Goal: Task Accomplishment & Management: Use online tool/utility

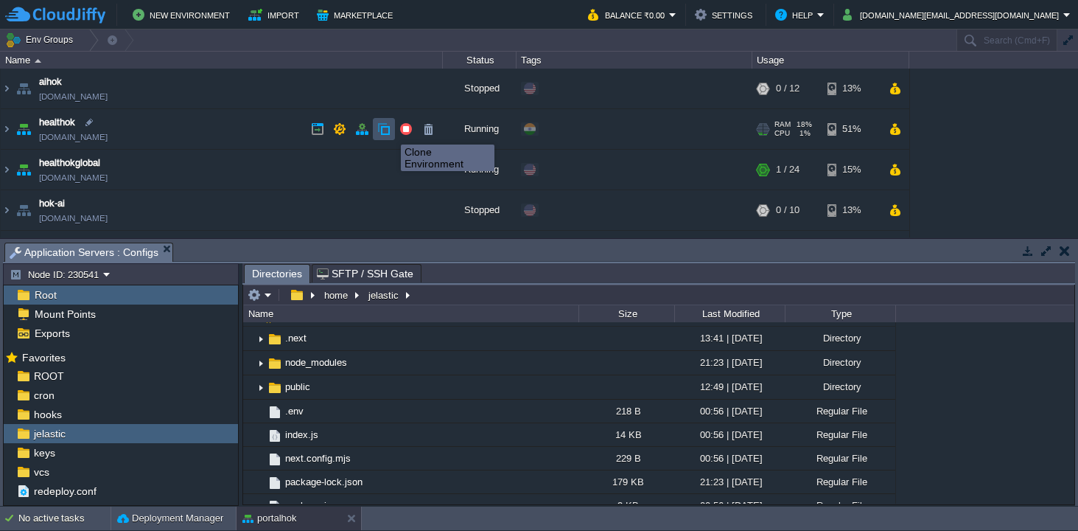
click at [388, 131] on button "button" at bounding box center [383, 128] width 13 height 13
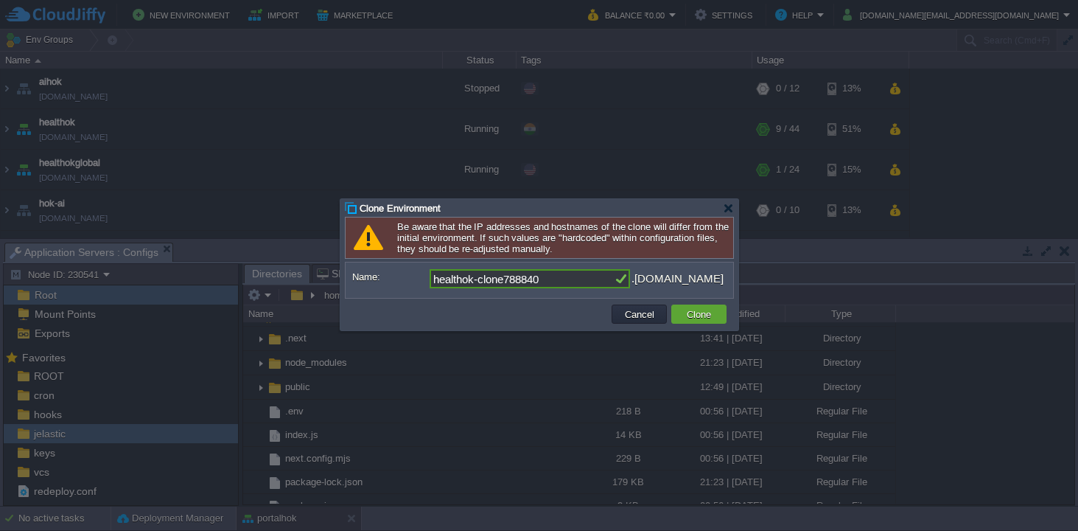
click at [566, 283] on input "healthok-clone788840" at bounding box center [522, 278] width 184 height 19
type input "hokdb"
click at [704, 317] on button "Clone" at bounding box center [698, 313] width 33 height 13
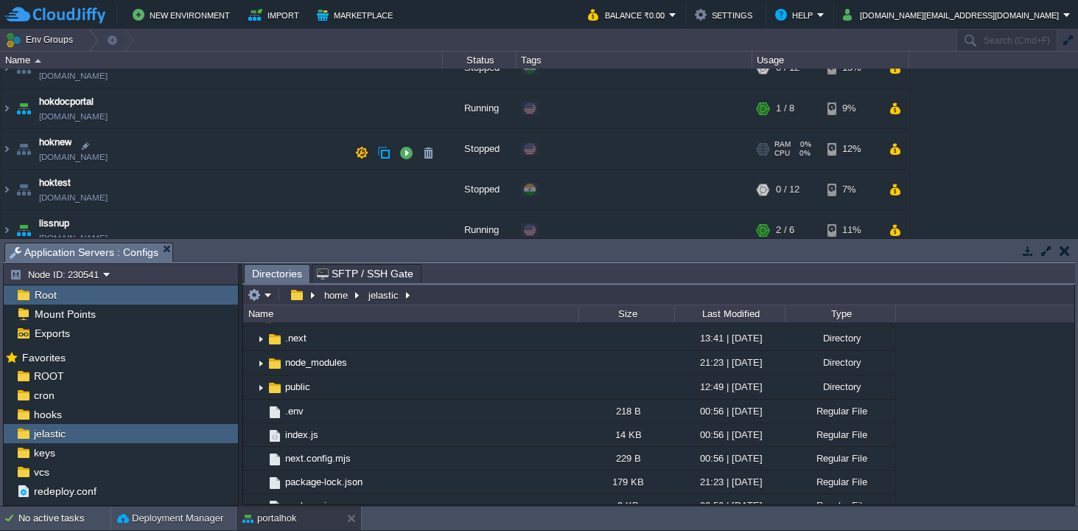
scroll to position [222, 0]
click at [10, 110] on img at bounding box center [7, 110] width 12 height 40
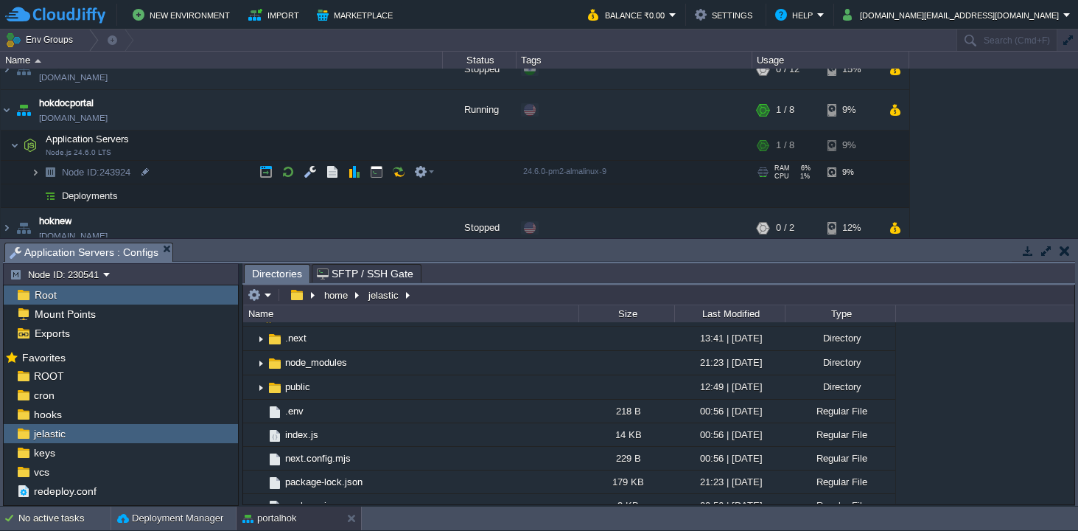
click at [36, 171] on img at bounding box center [35, 172] width 9 height 23
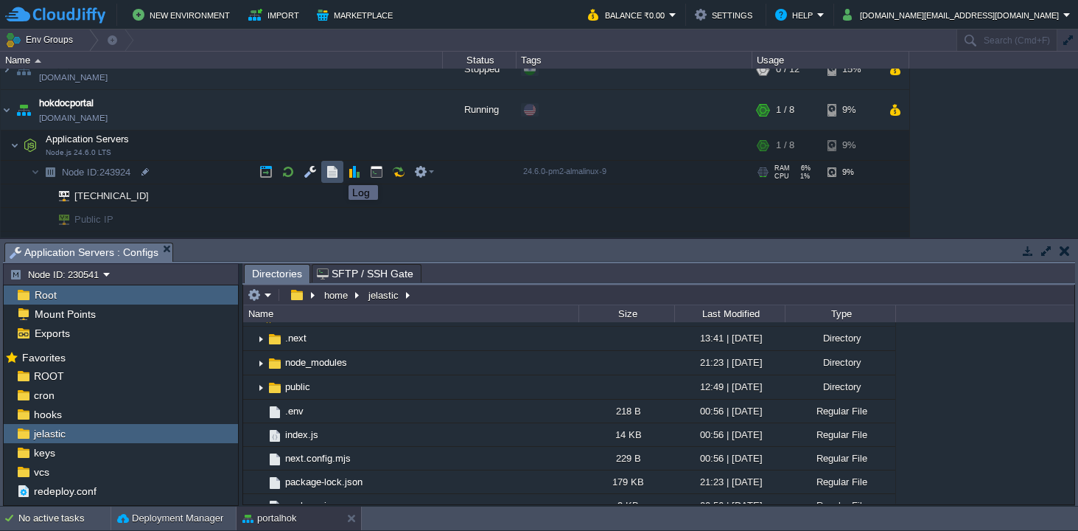
click at [335, 172] on button "button" at bounding box center [332, 171] width 13 height 13
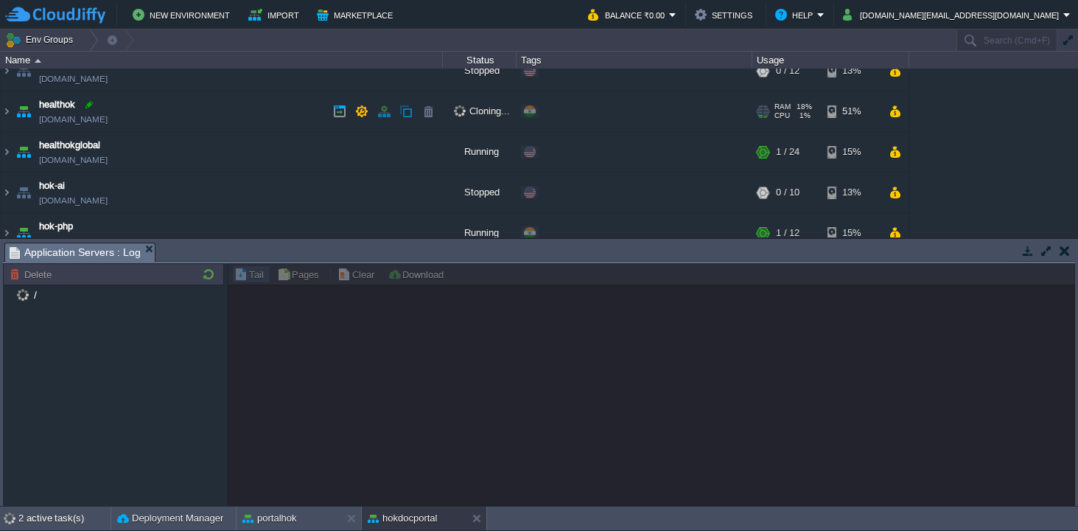
scroll to position [0, 0]
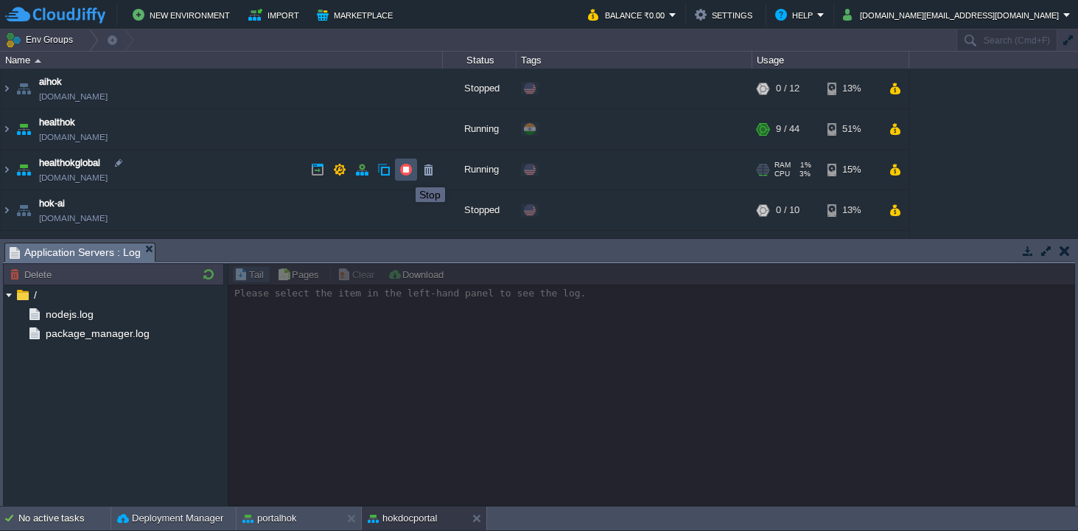
click at [405, 174] on button "button" at bounding box center [405, 169] width 13 height 13
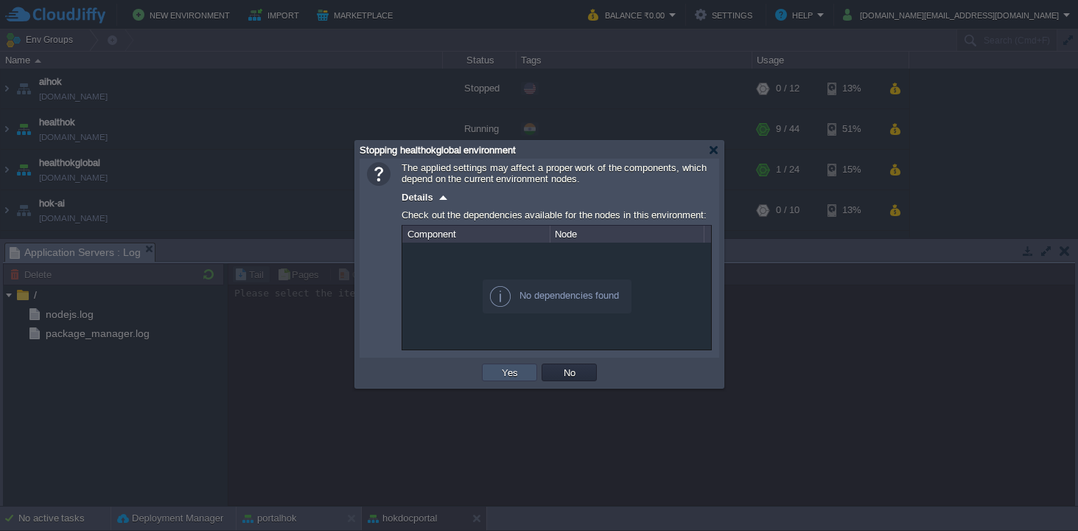
click at [512, 377] on button "Yes" at bounding box center [509, 372] width 25 height 13
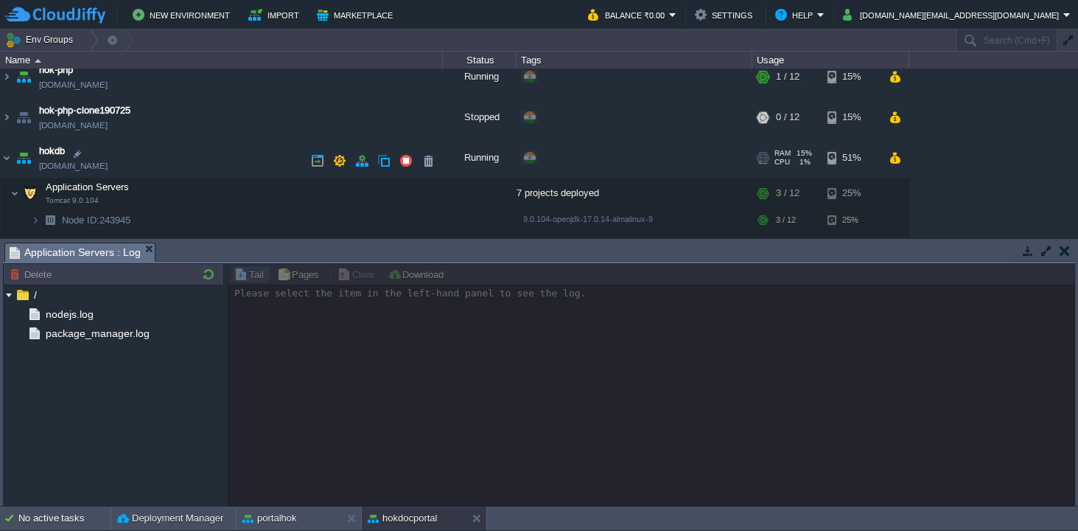
scroll to position [178, 0]
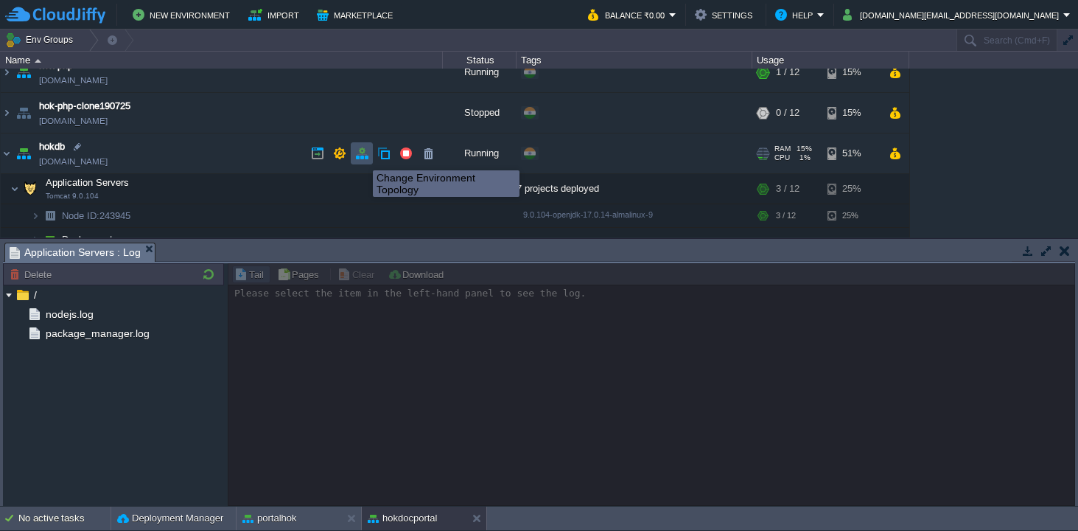
click at [362, 157] on button "button" at bounding box center [361, 153] width 13 height 13
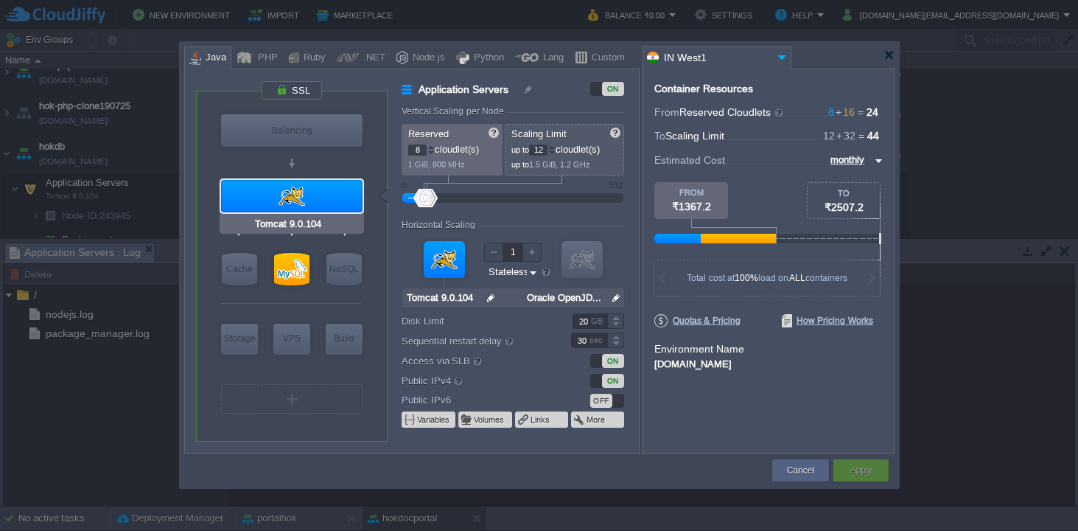
click at [287, 189] on div at bounding box center [291, 196] width 141 height 32
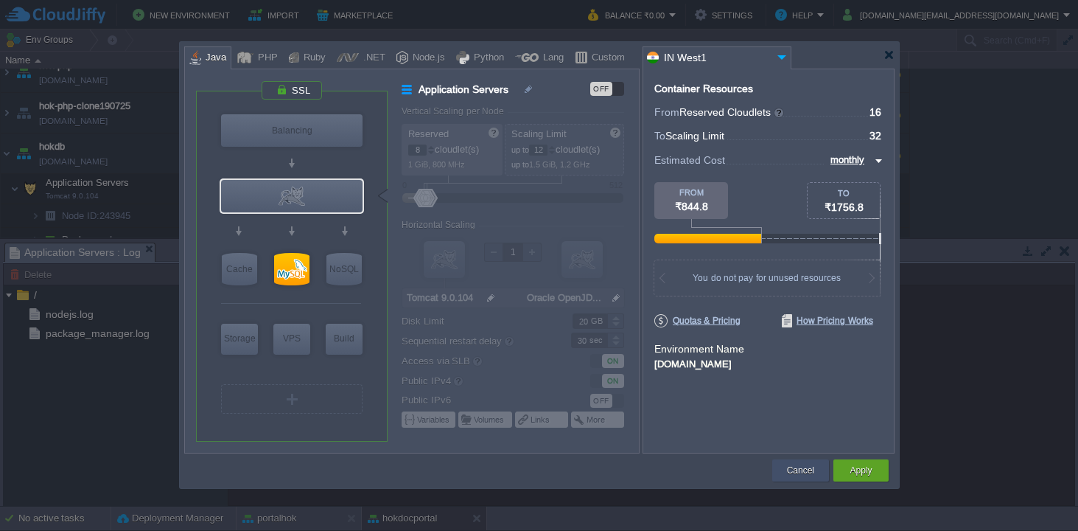
click at [805, 466] on button "Cancel" at bounding box center [800, 470] width 27 height 15
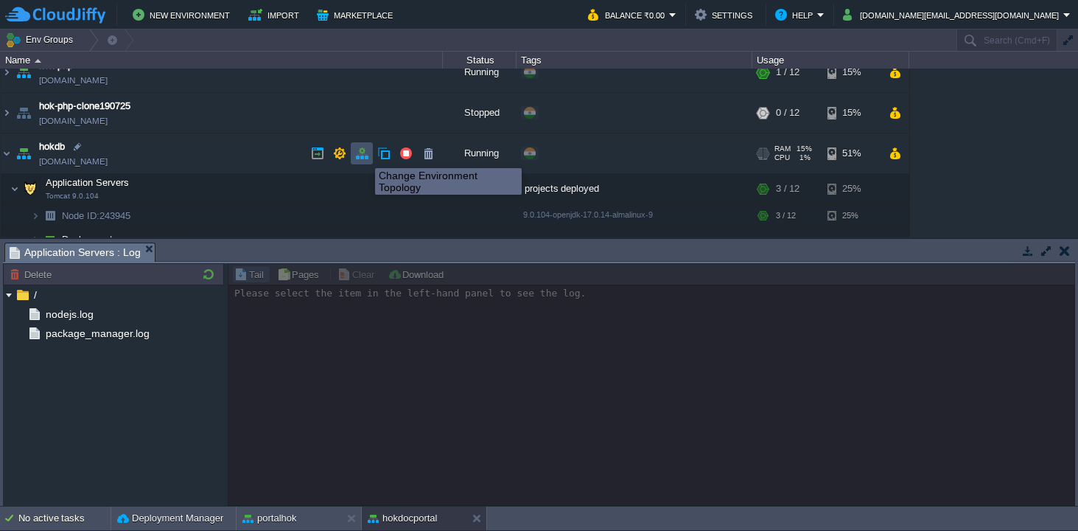
click at [364, 155] on button "button" at bounding box center [361, 153] width 13 height 13
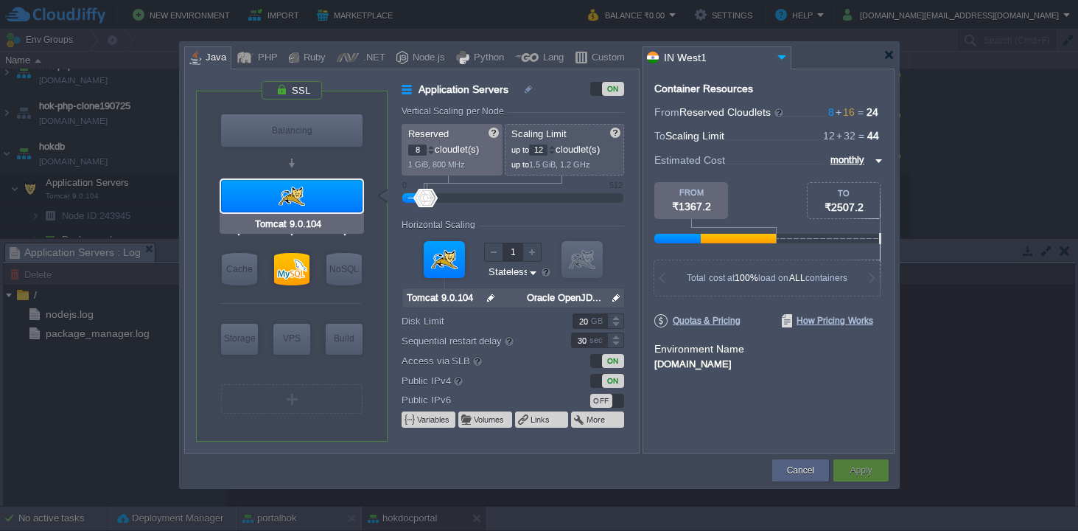
click at [289, 195] on div at bounding box center [291, 196] width 141 height 32
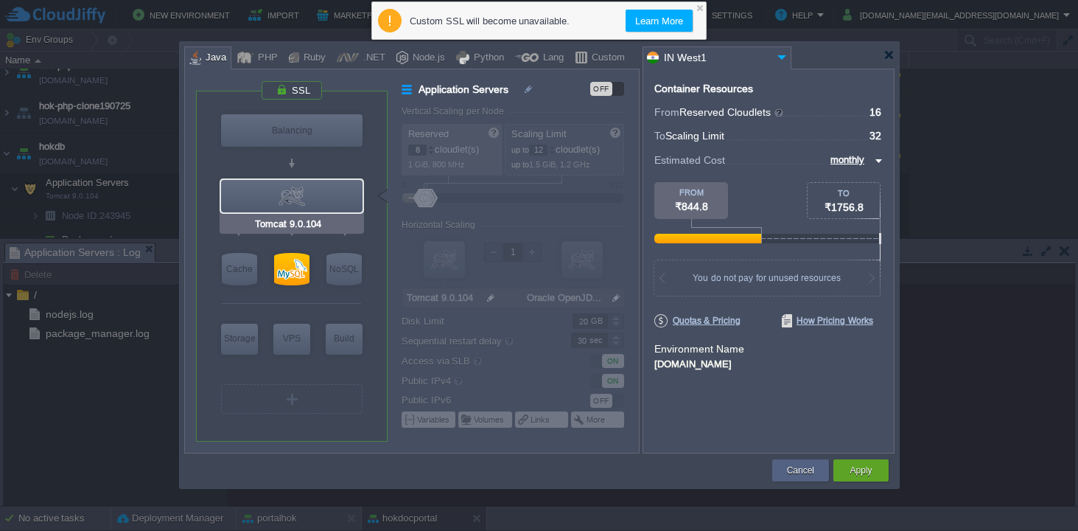
type input "MySQL CE 8.0.41"
click at [292, 263] on div at bounding box center [291, 269] width 35 height 32
type input "SQL Databases"
type input "16"
type input "32"
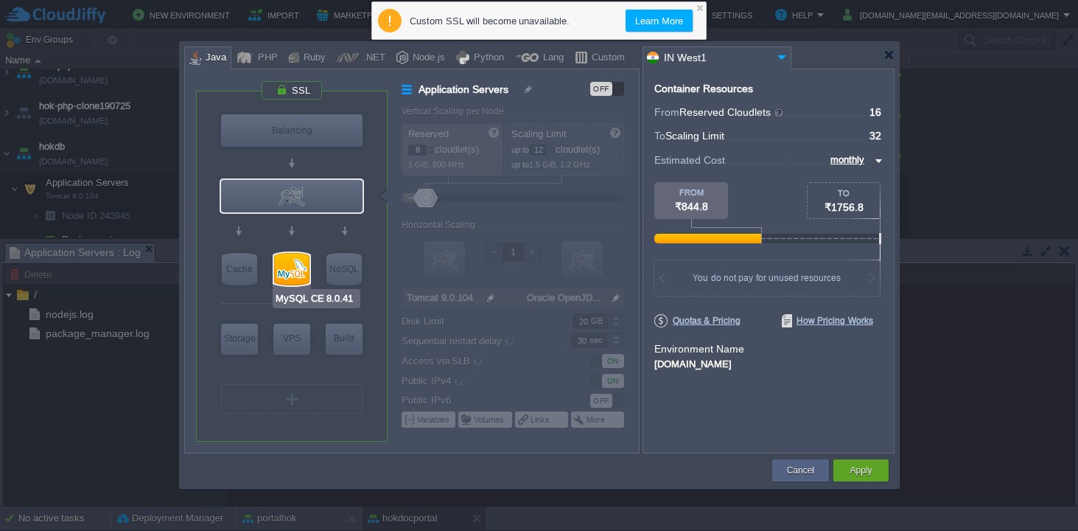
type input "MySQL CE 8.0.41"
type input "null"
type input "8.0.41-almalin..."
type input "80"
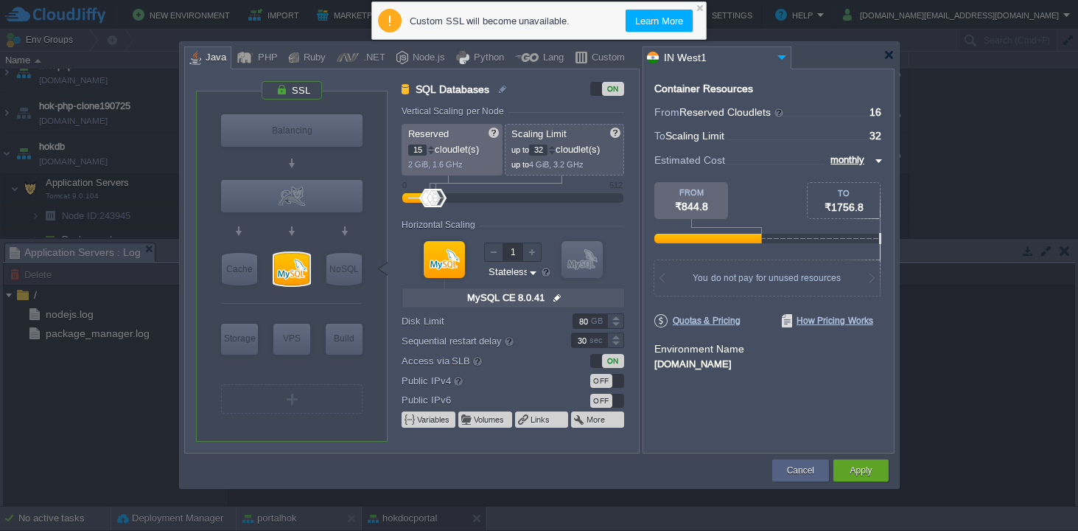
click at [432, 153] on div at bounding box center [430, 152] width 7 height 5
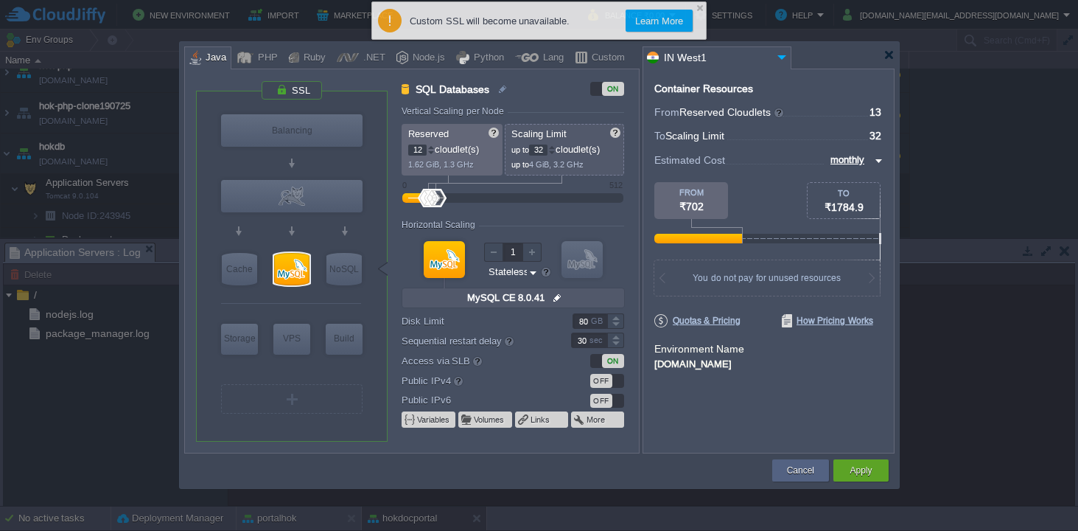
click at [432, 153] on div at bounding box center [430, 152] width 7 height 5
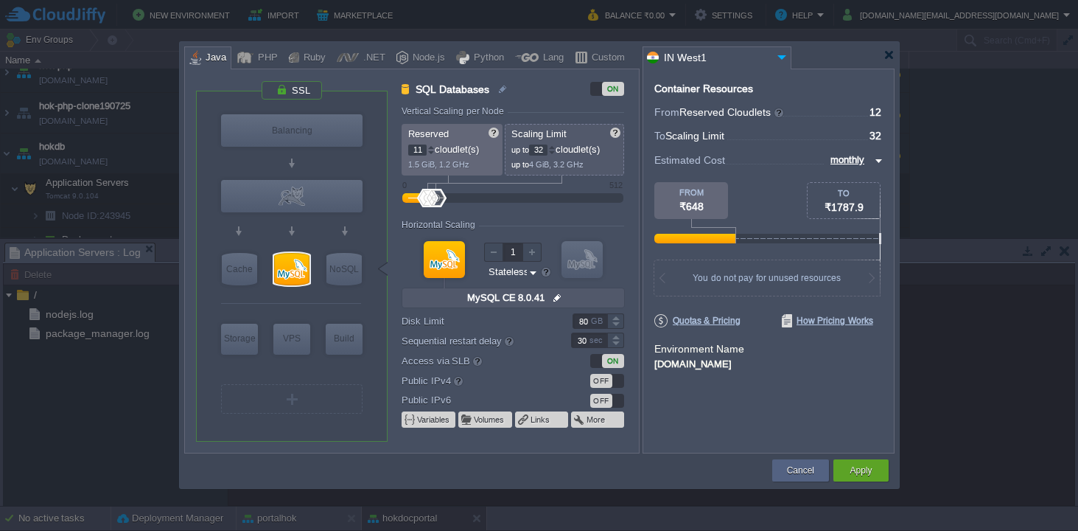
click at [432, 153] on div at bounding box center [430, 152] width 7 height 5
type input "8"
click at [432, 153] on div at bounding box center [430, 152] width 7 height 5
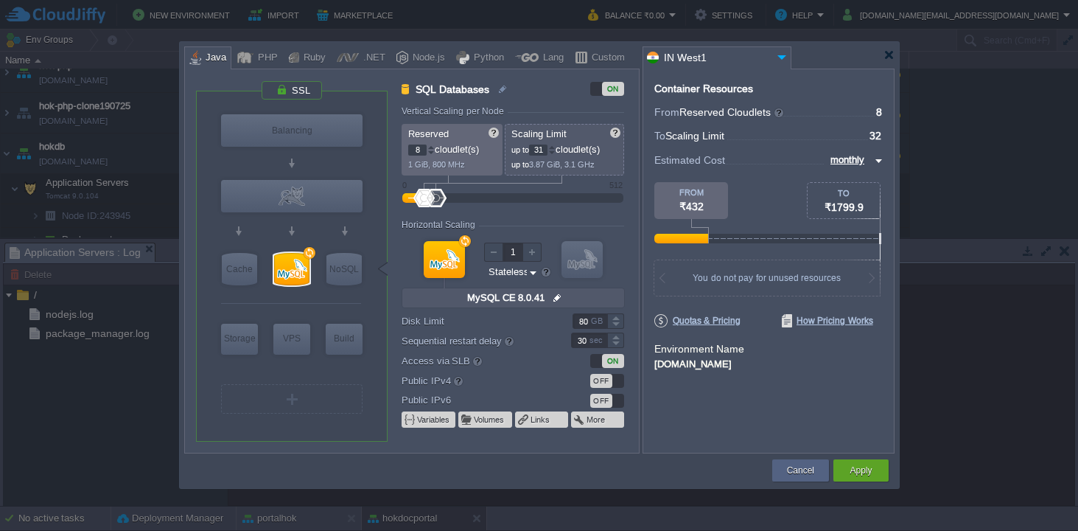
click at [555, 153] on div at bounding box center [551, 152] width 7 height 5
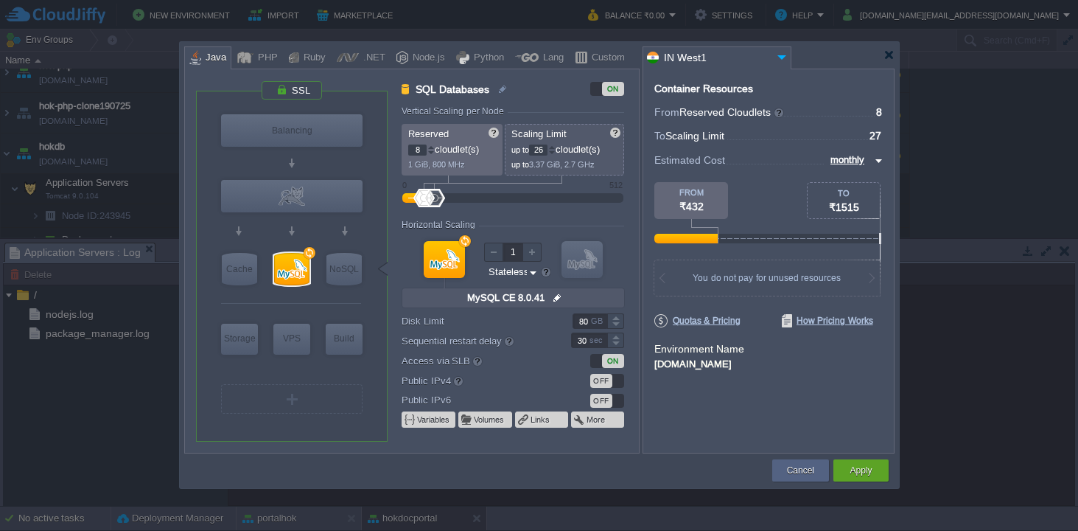
click at [555, 153] on div at bounding box center [551, 152] width 7 height 5
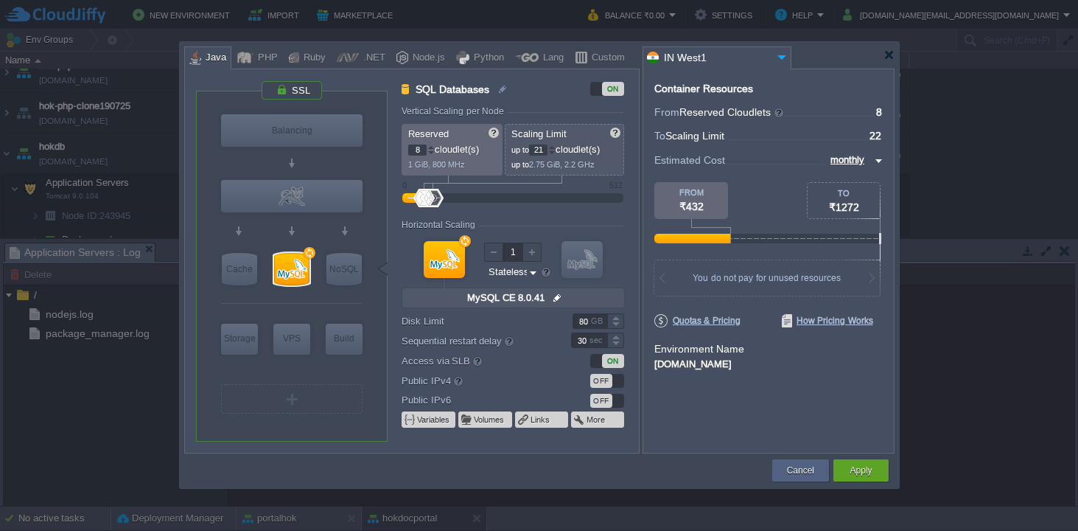
click at [555, 153] on div at bounding box center [551, 152] width 7 height 5
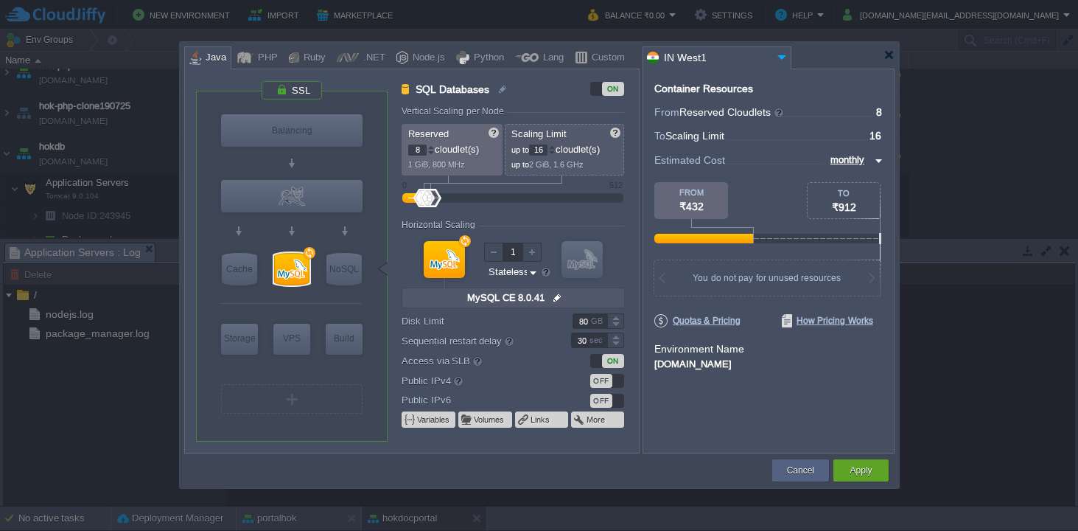
click at [555, 153] on div at bounding box center [551, 152] width 7 height 5
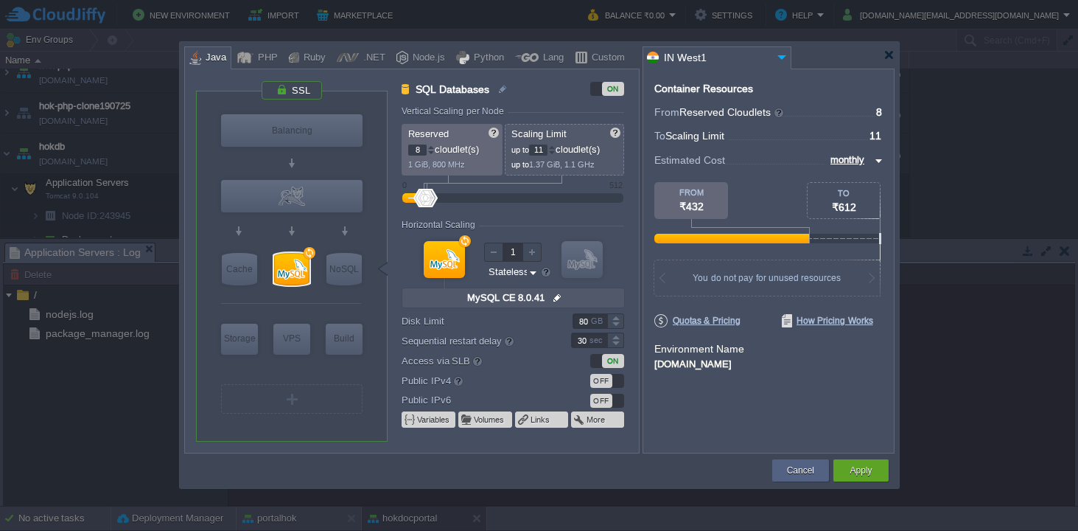
click at [555, 153] on div at bounding box center [551, 152] width 7 height 5
click at [556, 145] on div at bounding box center [551, 146] width 7 height 5
type input "12"
click at [556, 145] on div at bounding box center [551, 146] width 7 height 5
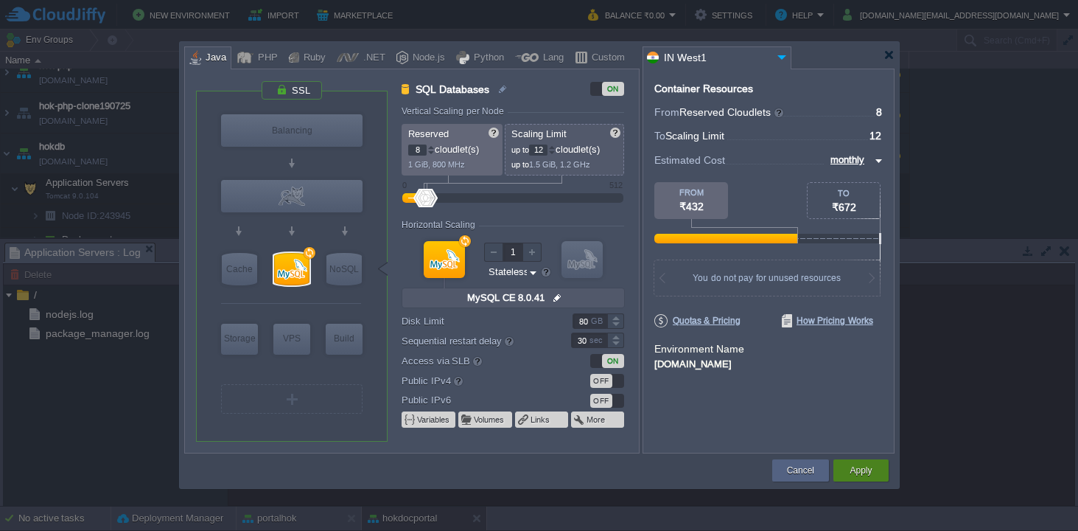
click at [859, 472] on button "Apply" at bounding box center [861, 470] width 22 height 15
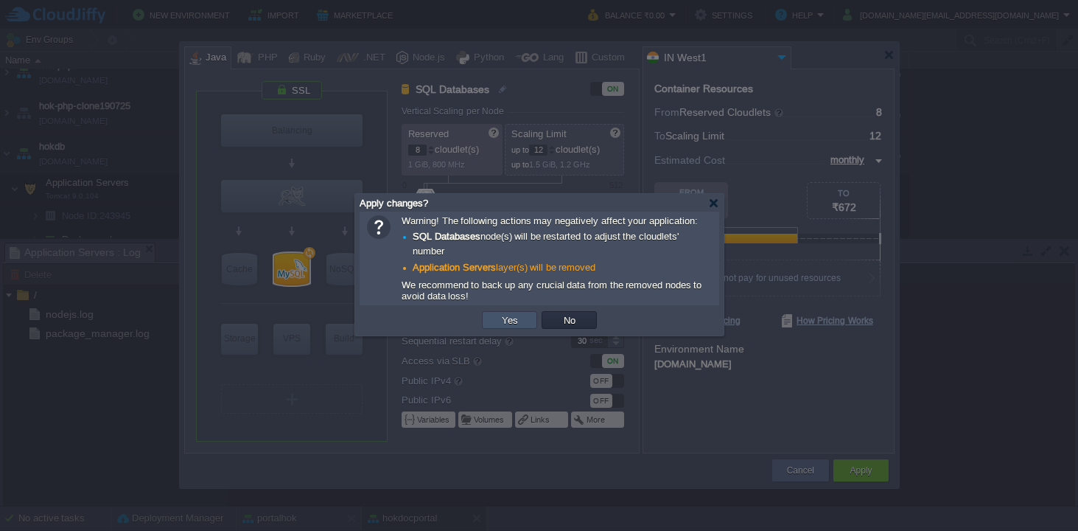
drag, startPoint x: 499, startPoint y: 324, endPoint x: 483, endPoint y: 300, distance: 28.6
click at [483, 300] on div "Warning! The following actions may negatively affect your application: SQL Data…" at bounding box center [539, 273] width 368 height 124
click at [511, 323] on button "Yes" at bounding box center [509, 319] width 25 height 13
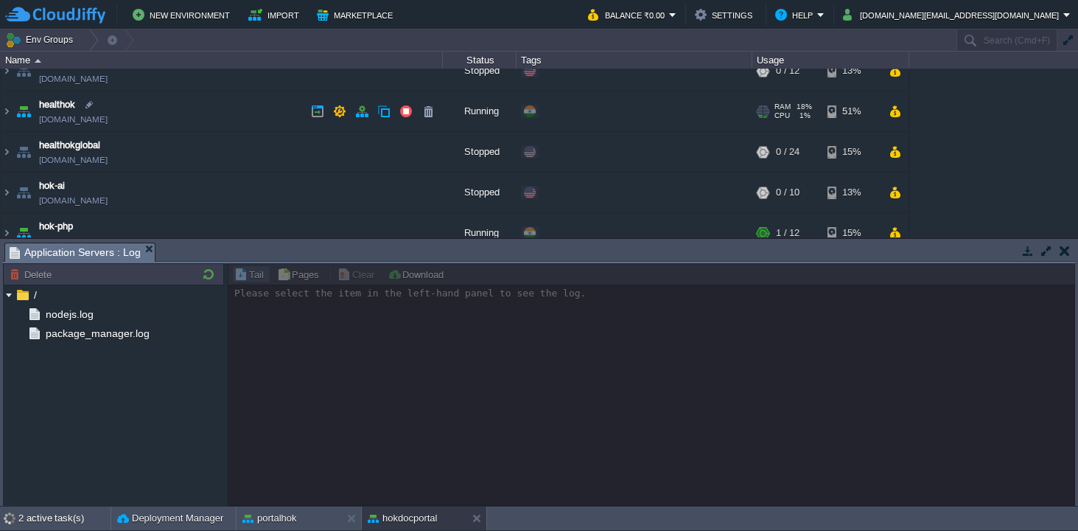
scroll to position [0, 0]
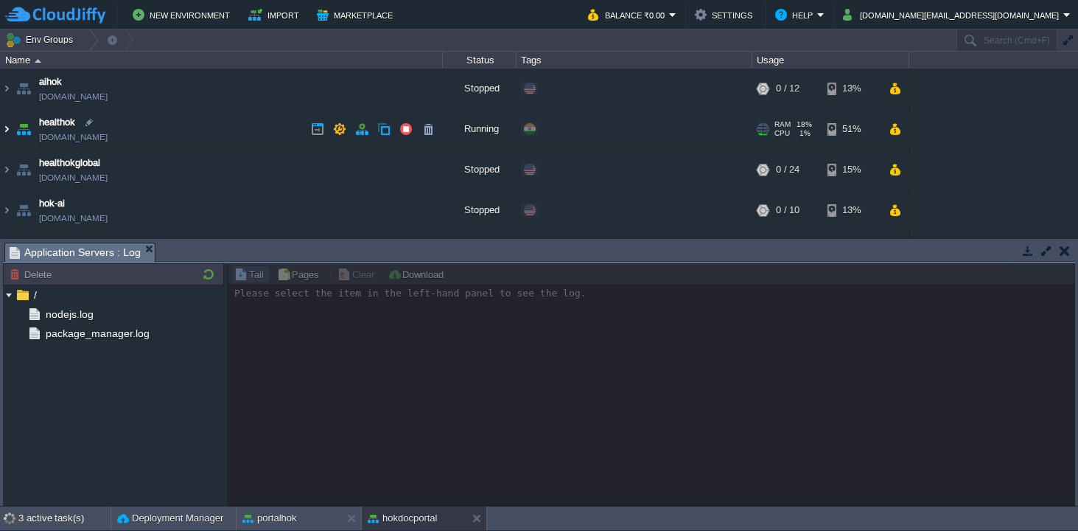
click at [7, 127] on img at bounding box center [7, 129] width 12 height 40
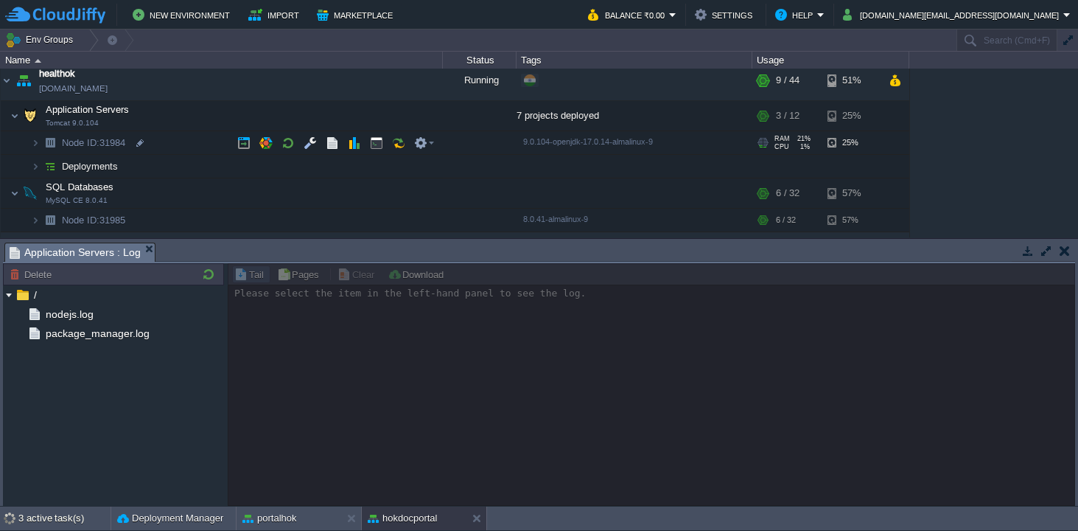
scroll to position [57, 0]
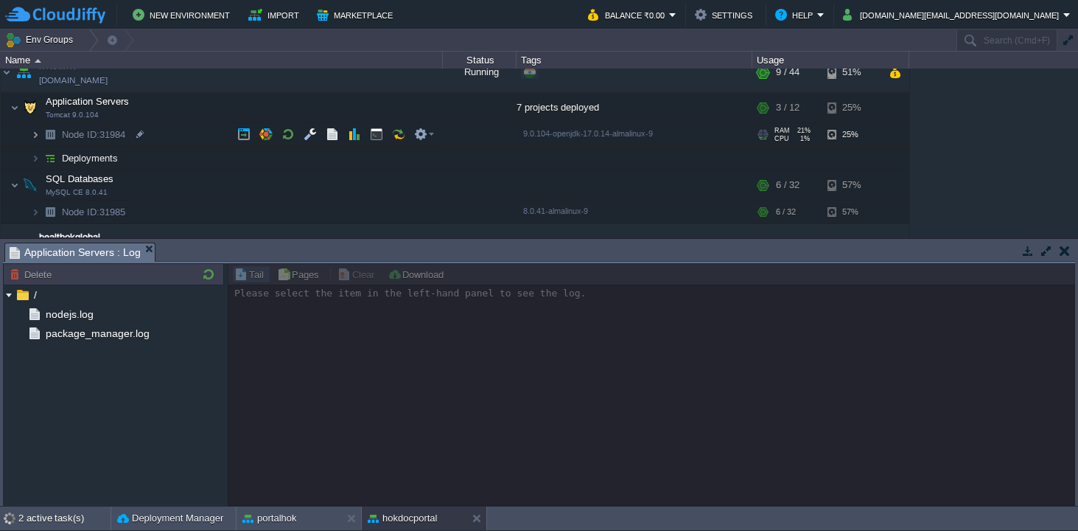
click at [38, 136] on img at bounding box center [35, 134] width 9 height 23
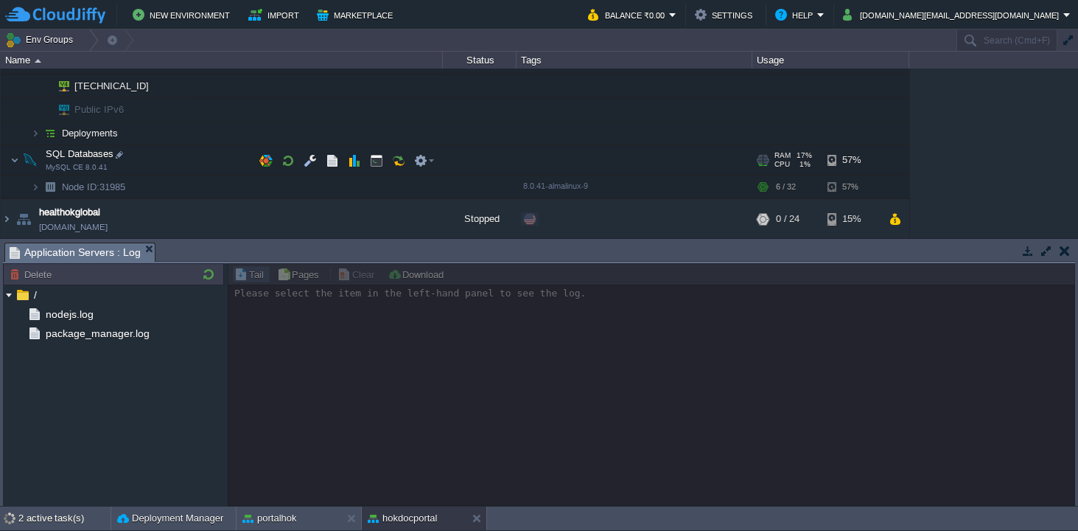
scroll to position [183, 0]
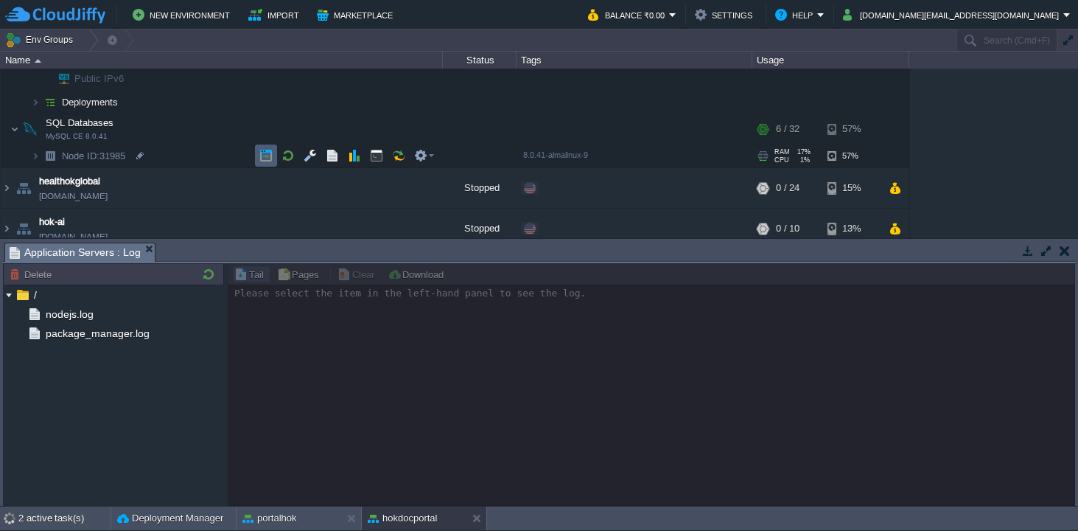
click at [265, 162] on td at bounding box center [266, 155] width 22 height 22
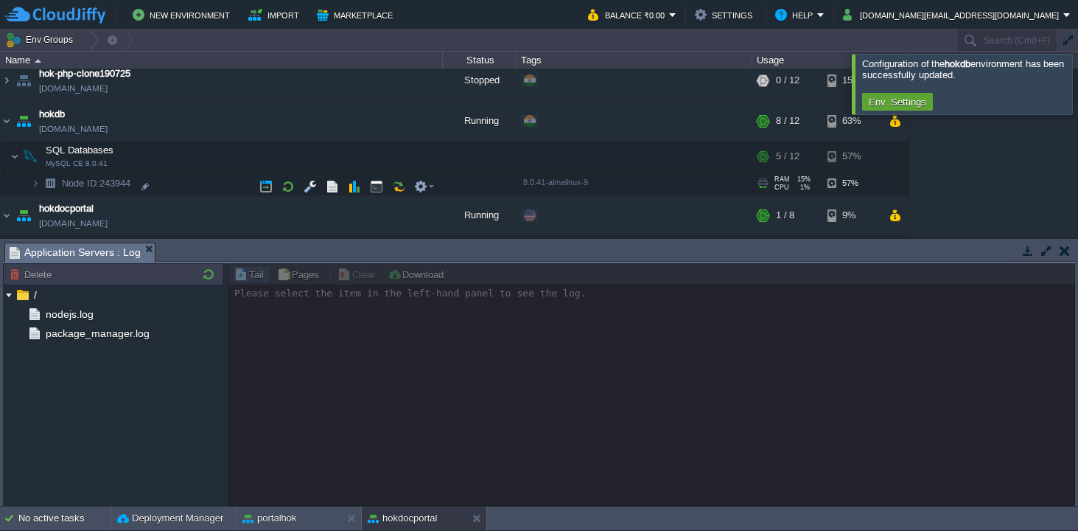
scroll to position [410, 0]
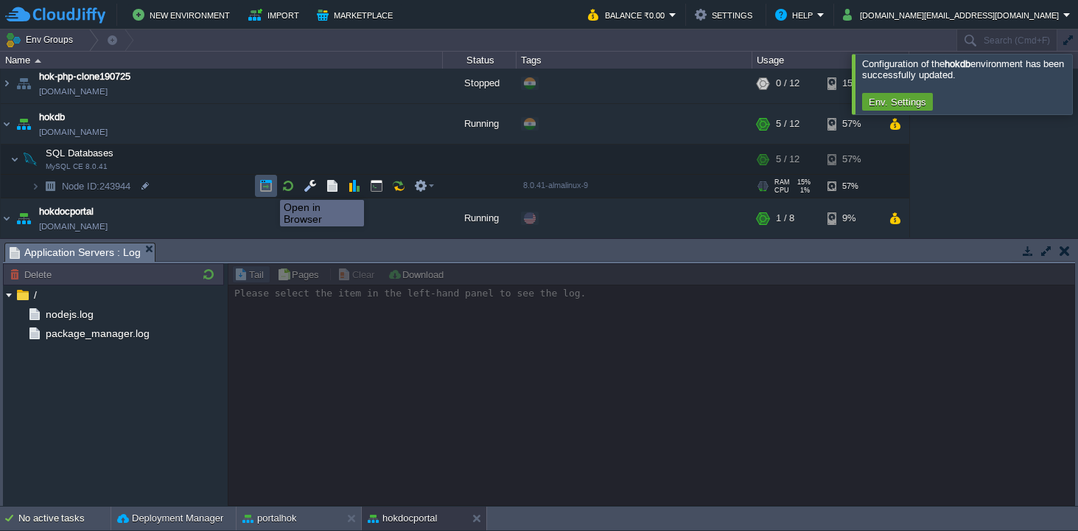
click at [269, 186] on button "button" at bounding box center [265, 185] width 13 height 13
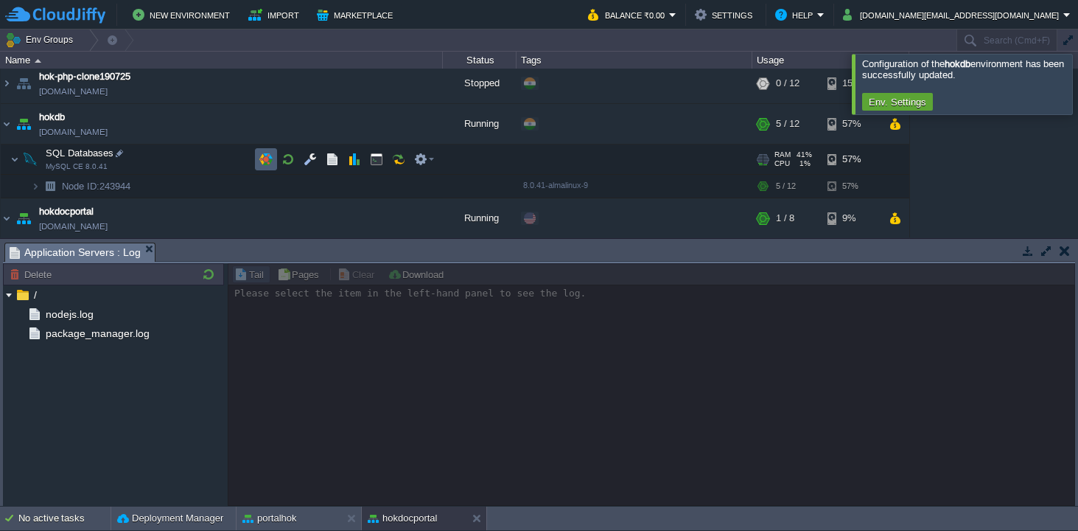
click at [263, 155] on button "button" at bounding box center [265, 159] width 13 height 13
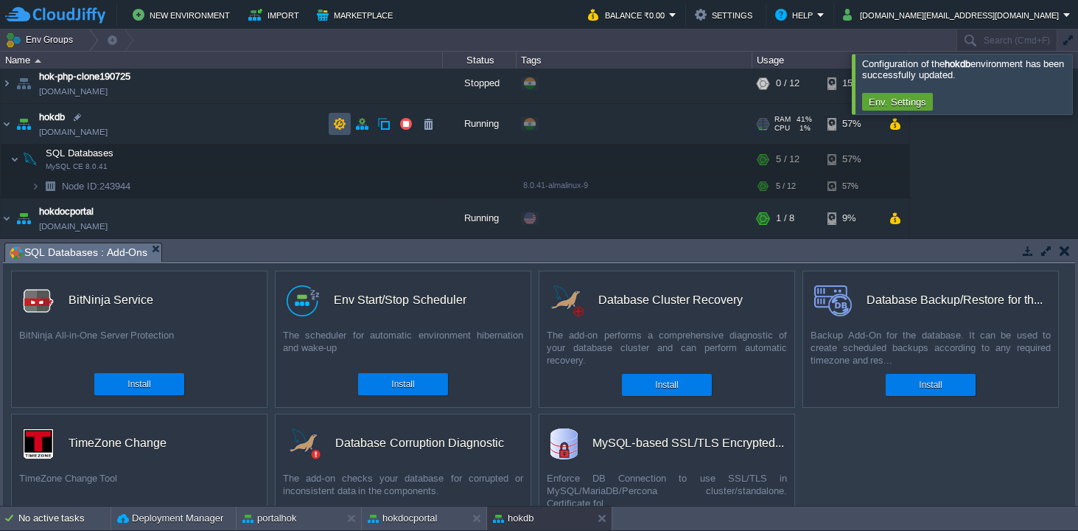
click at [338, 120] on button "button" at bounding box center [339, 123] width 13 height 13
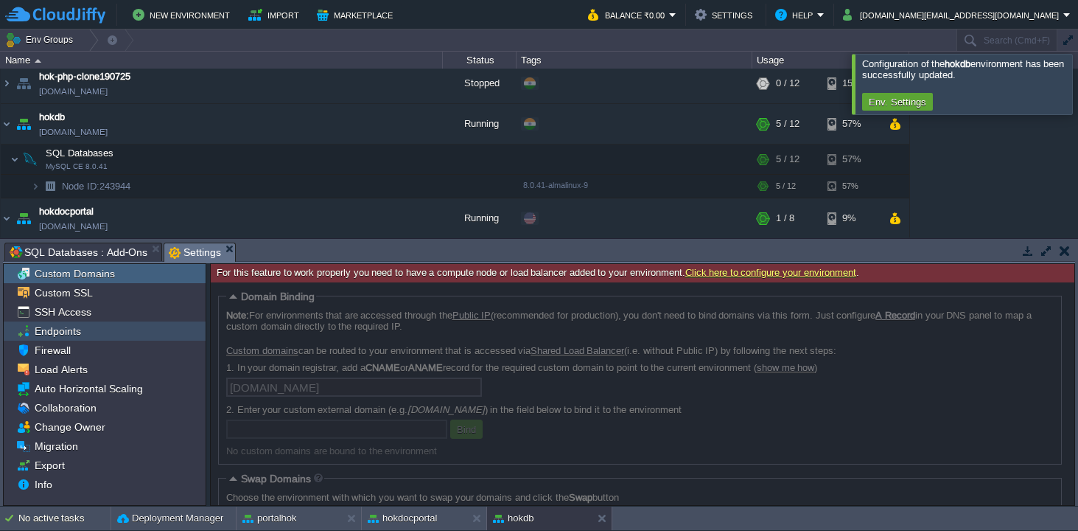
click at [64, 339] on div "Endpoints" at bounding box center [105, 330] width 202 height 19
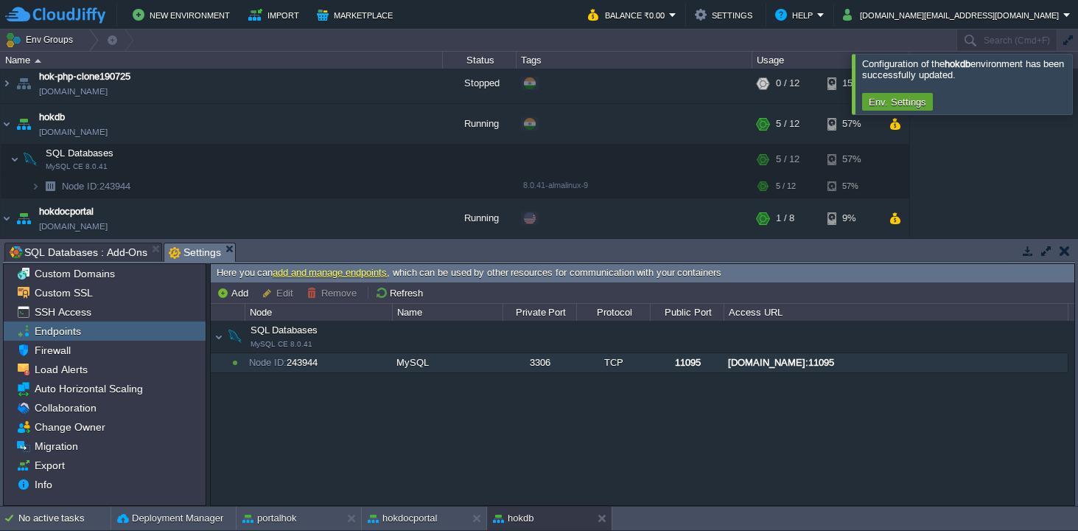
drag, startPoint x: 929, startPoint y: 364, endPoint x: 860, endPoint y: 363, distance: 68.5
click at [860, 363] on div "[DOMAIN_NAME]:11095" at bounding box center [895, 362] width 343 height 19
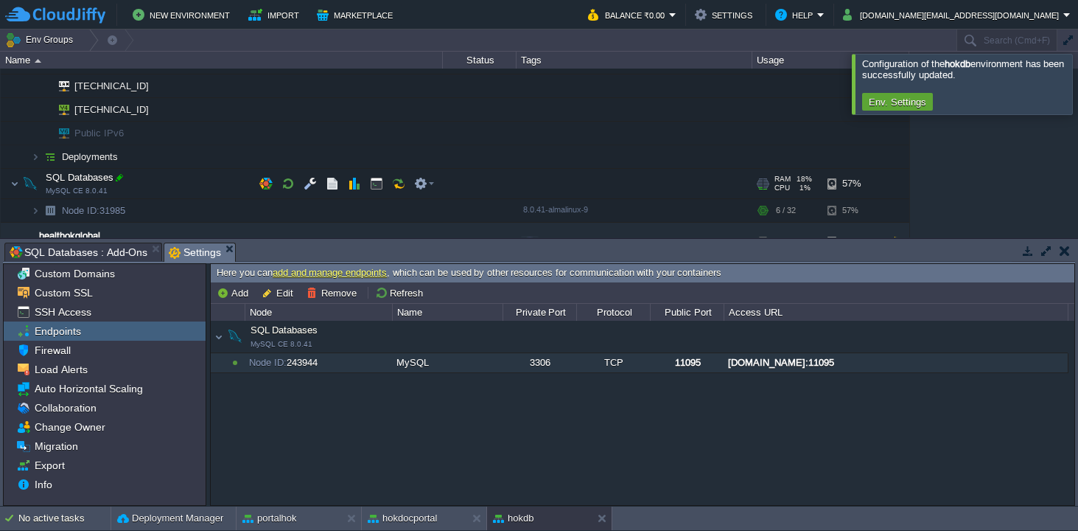
scroll to position [139, 0]
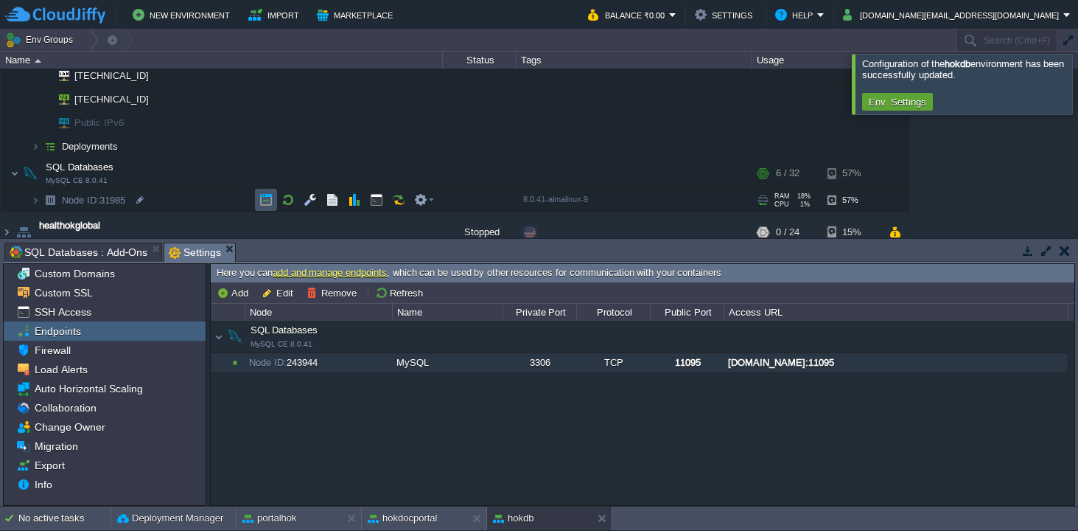
click at [265, 203] on button "button" at bounding box center [265, 199] width 13 height 13
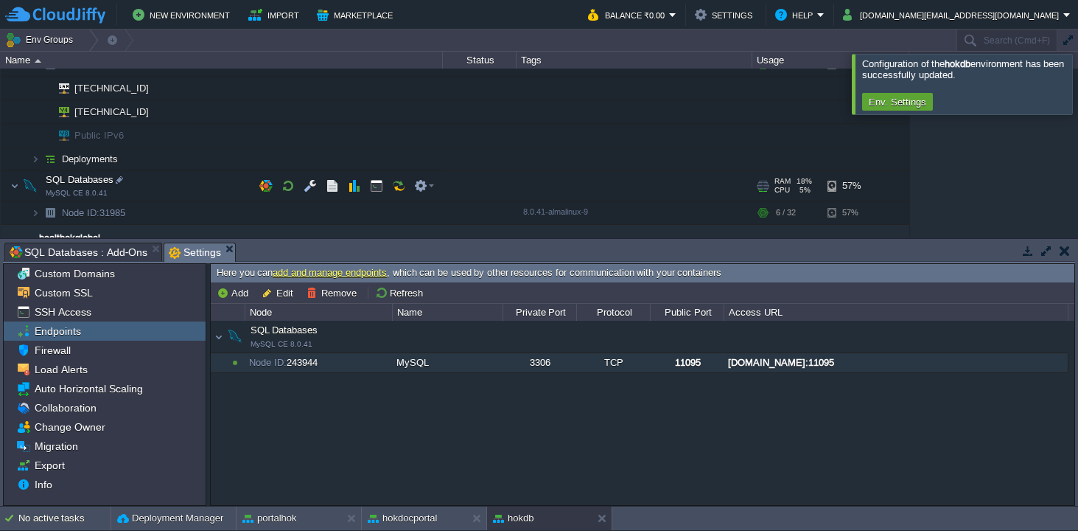
scroll to position [166, 0]
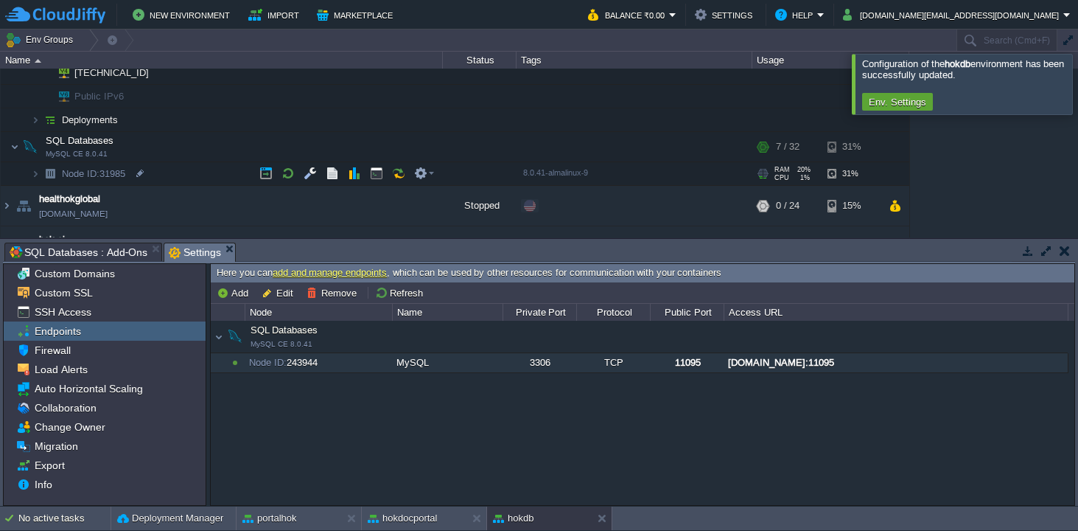
click at [50, 172] on img at bounding box center [50, 173] width 21 height 23
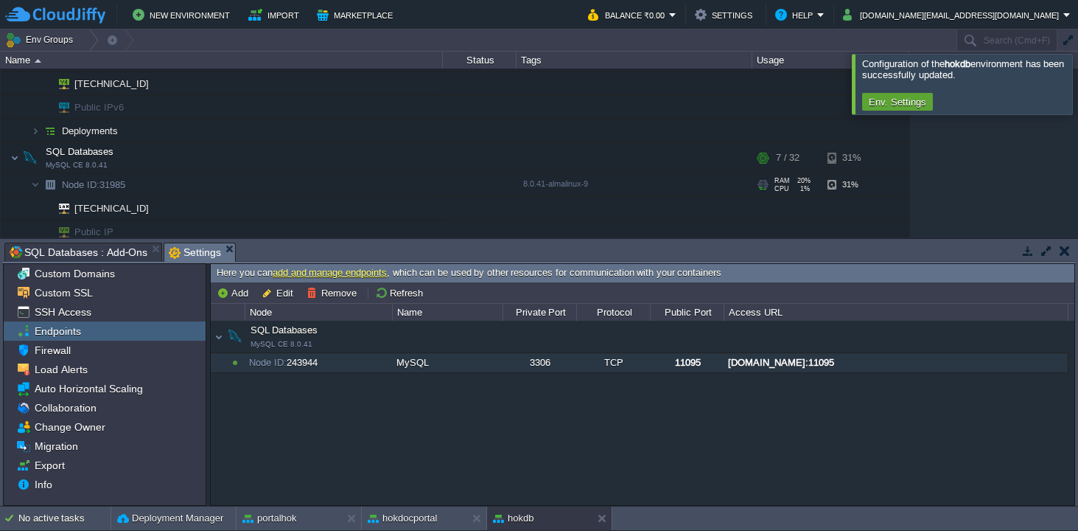
scroll to position [153, 0]
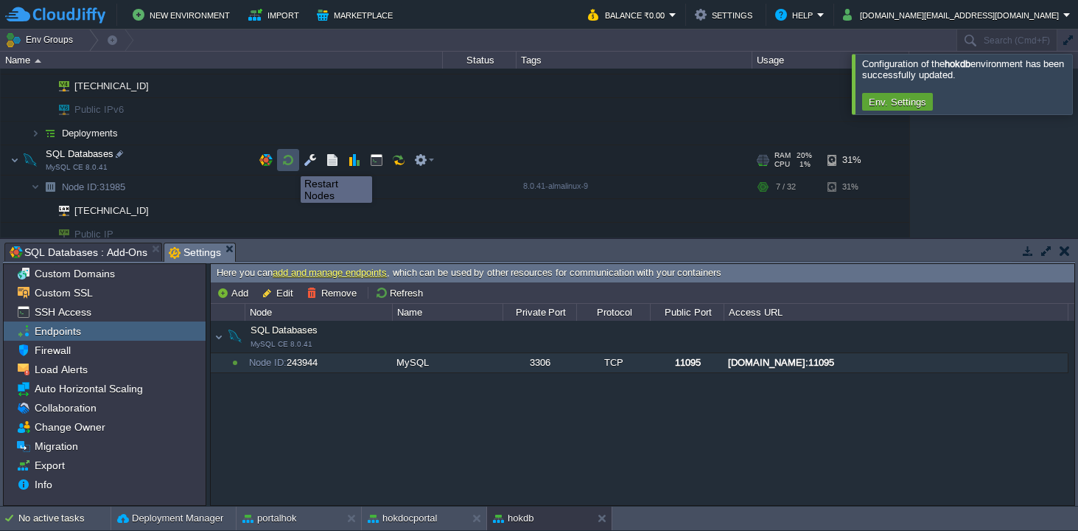
click at [290, 163] on button "button" at bounding box center [288, 159] width 13 height 13
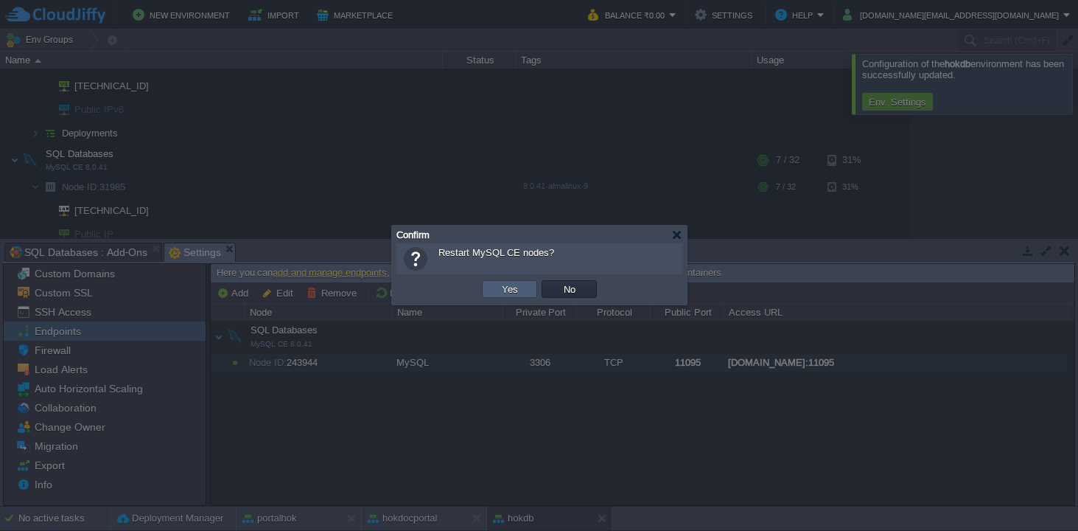
click at [508, 283] on button "Yes" at bounding box center [509, 288] width 25 height 13
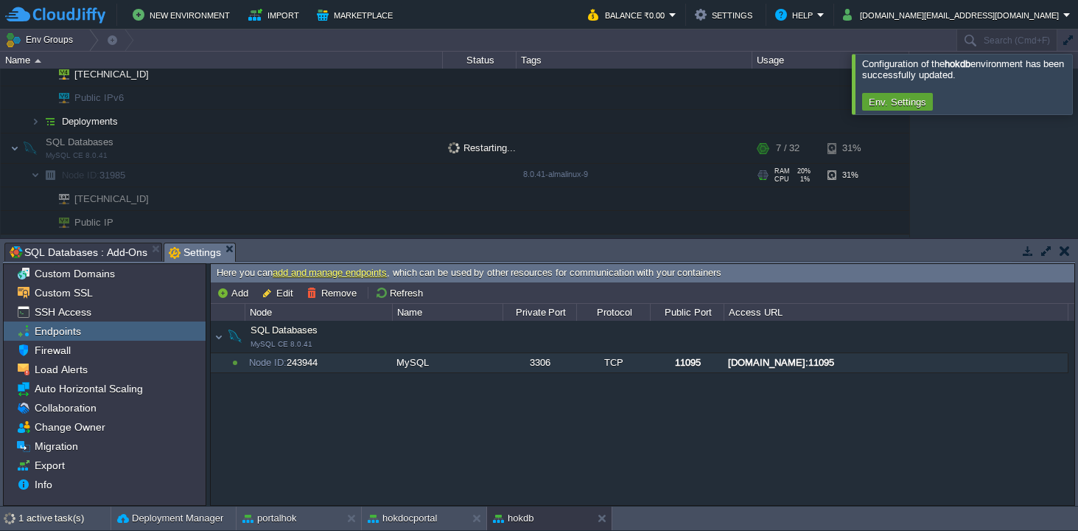
scroll to position [167, 0]
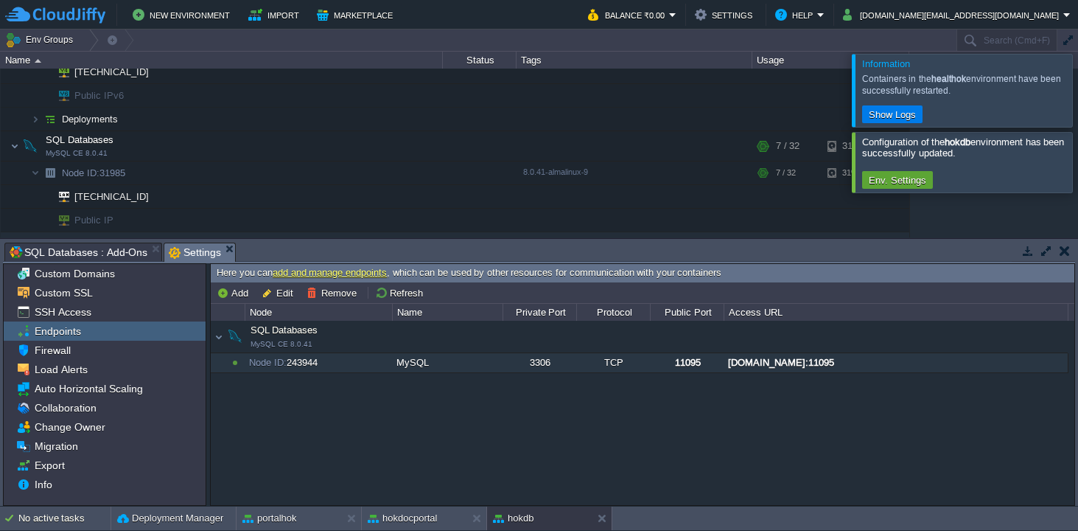
click at [1077, 88] on div at bounding box center [1096, 90] width 0 height 72
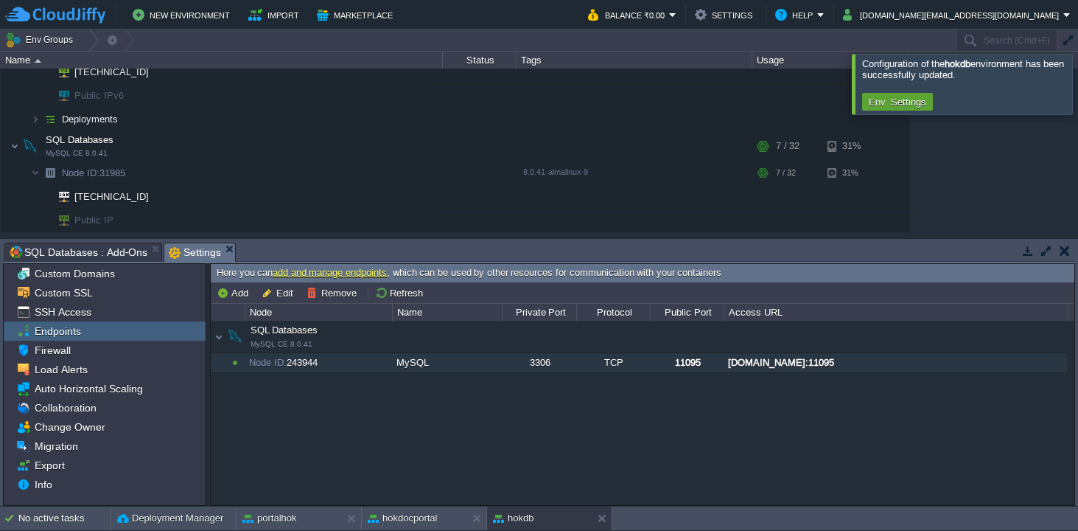
click at [1077, 80] on div at bounding box center [1096, 84] width 0 height 60
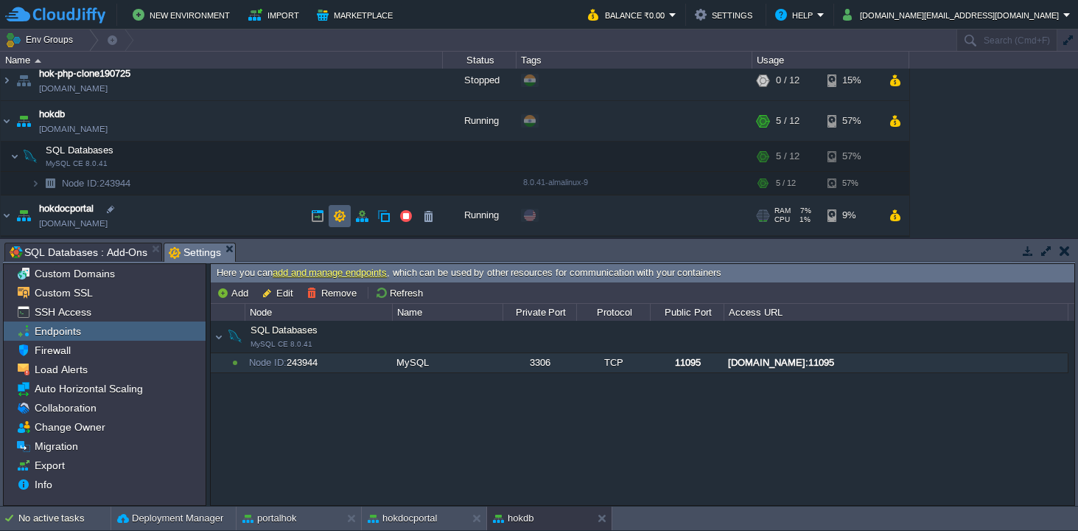
scroll to position [462, 0]
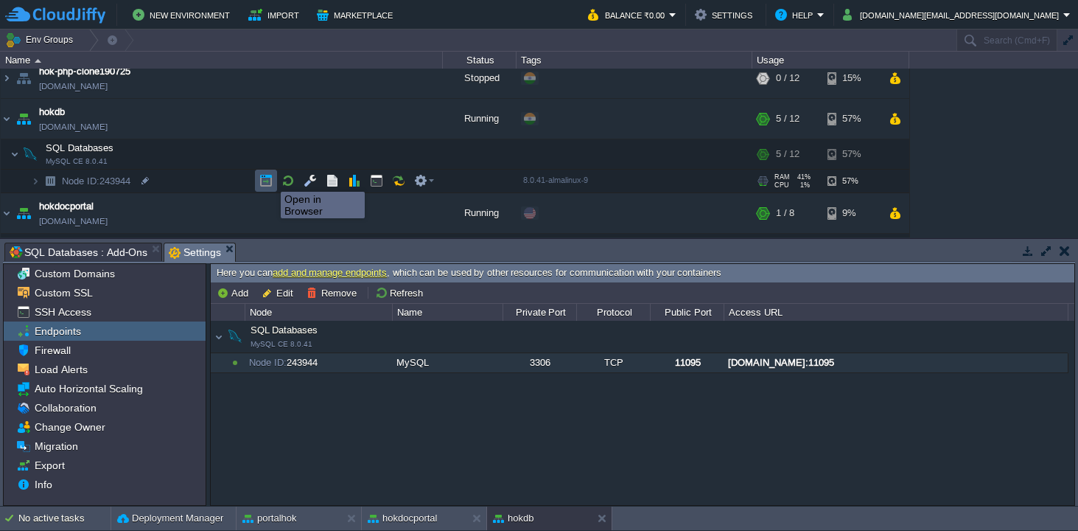
click at [270, 178] on button "button" at bounding box center [265, 180] width 13 height 13
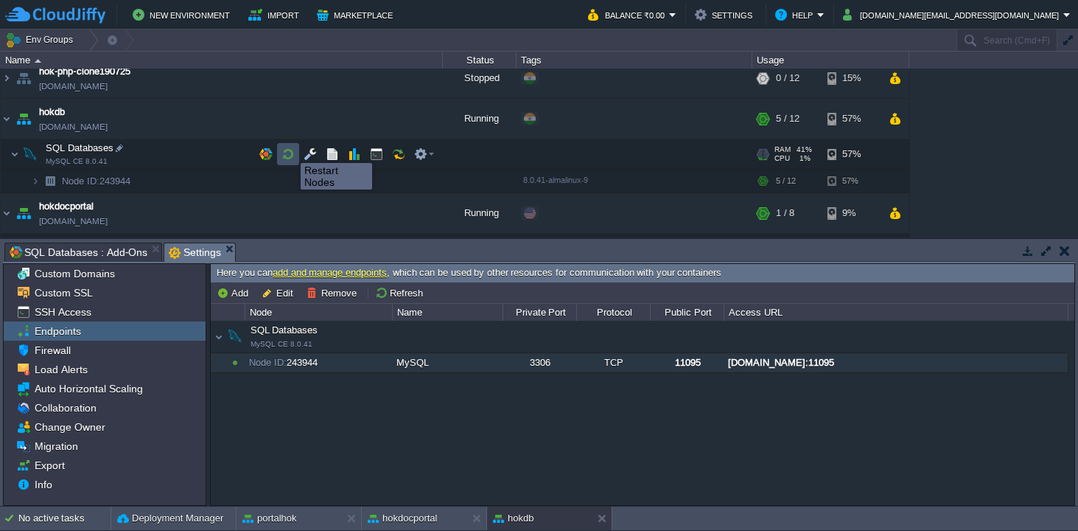
click at [290, 150] on button "button" at bounding box center [288, 153] width 13 height 13
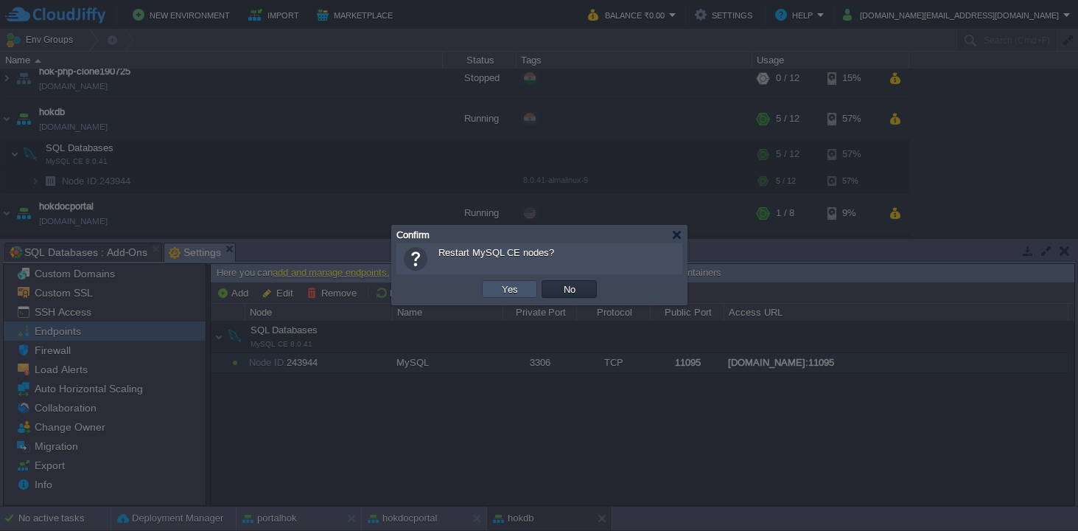
click at [508, 286] on button "Yes" at bounding box center [509, 288] width 25 height 13
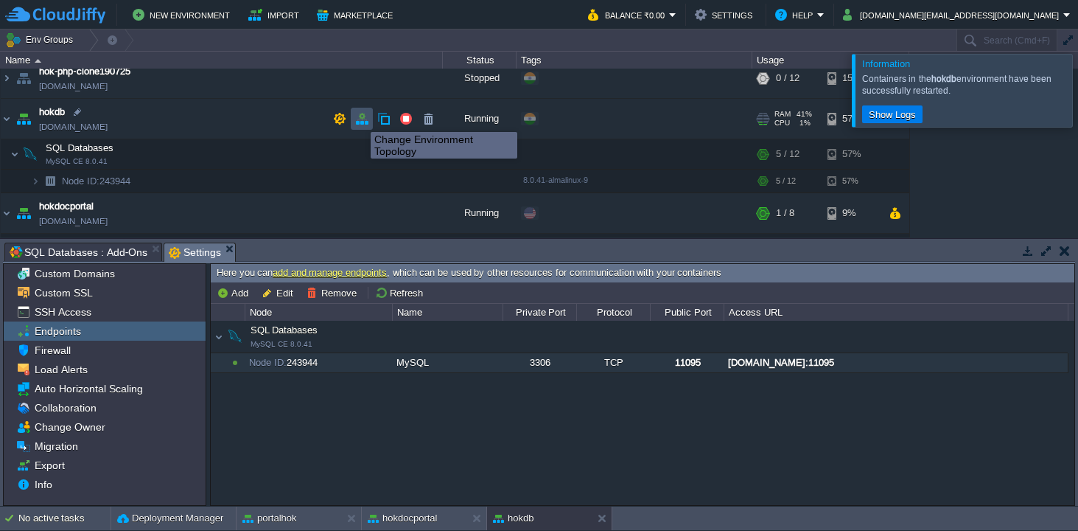
click at [360, 119] on button "button" at bounding box center [361, 118] width 13 height 13
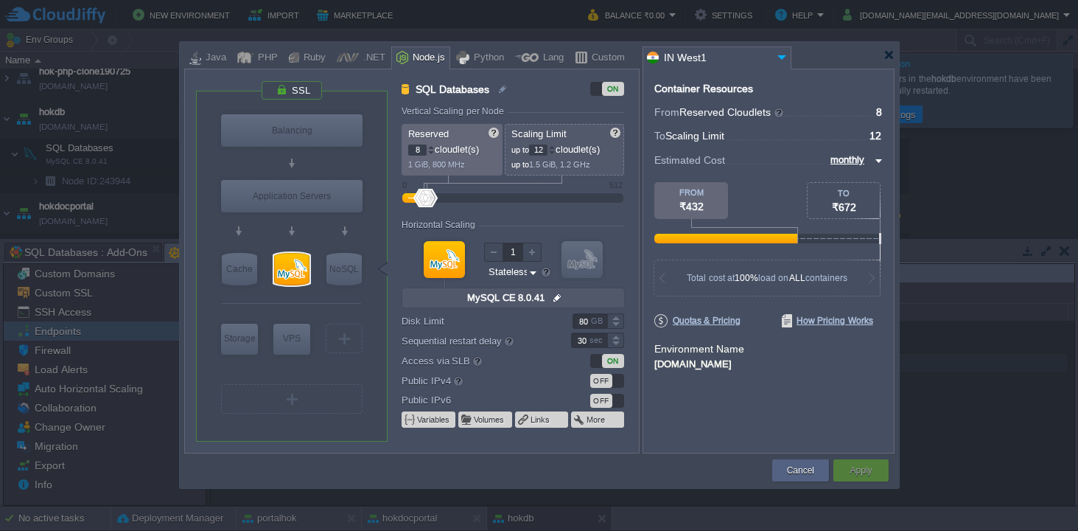
type input "Redis 7.2.4"
click at [618, 324] on div at bounding box center [615, 324] width 17 height 7
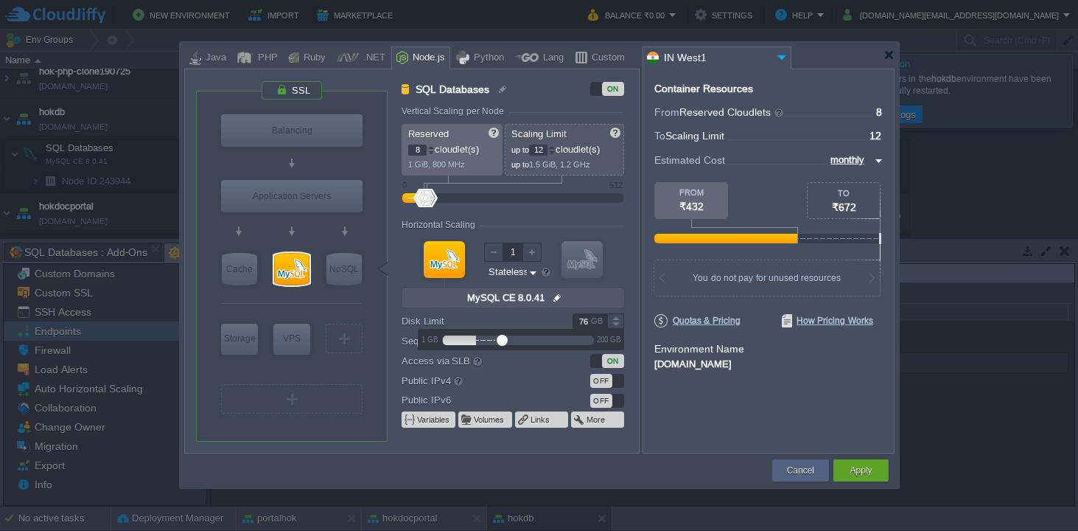
click at [585, 320] on input "76" at bounding box center [590, 320] width 35 height 15
type input "50"
click at [651, 399] on div "Container Resources From Reserved Cloudlets ... = 8 not added To Scaling Limit …" at bounding box center [769, 261] width 252 height 385
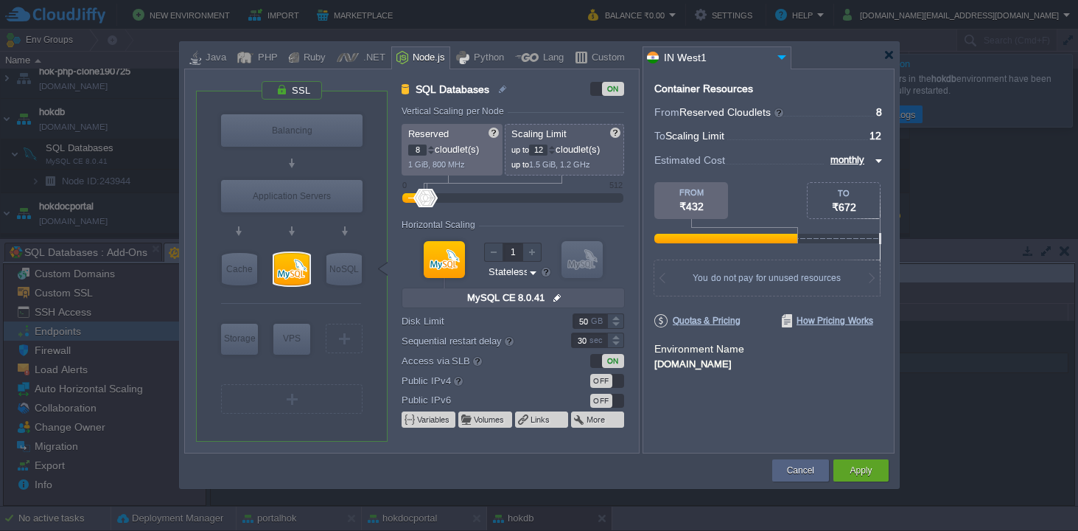
click at [638, 403] on div "VM Balancing VM Application Servers VM Cache VM SQL VM NoSQL VM Storage VM VPS …" at bounding box center [417, 265] width 443 height 371
click at [876, 472] on div "Apply" at bounding box center [861, 470] width 33 height 22
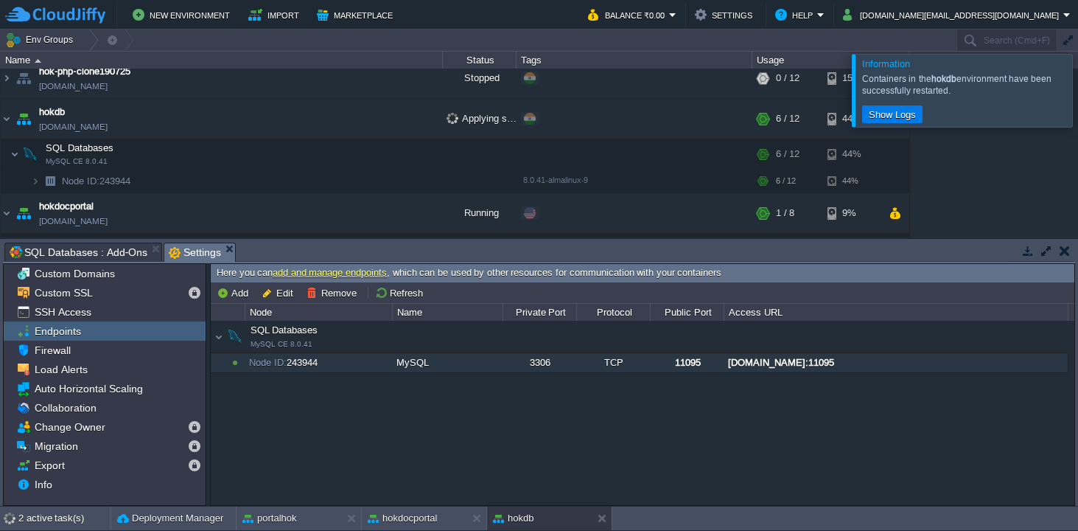
click at [1077, 88] on div at bounding box center [1096, 90] width 0 height 72
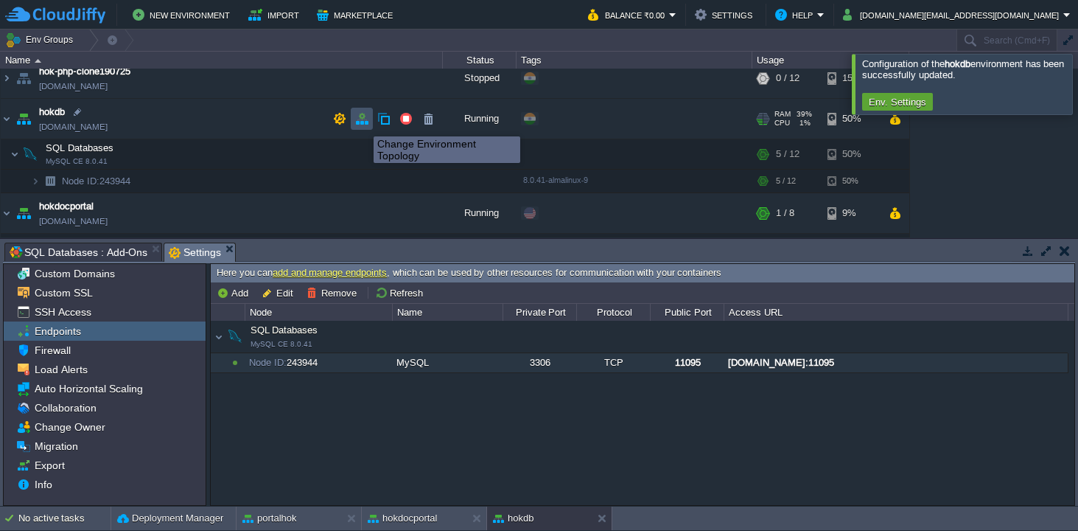
click at [363, 123] on button "button" at bounding box center [361, 118] width 13 height 13
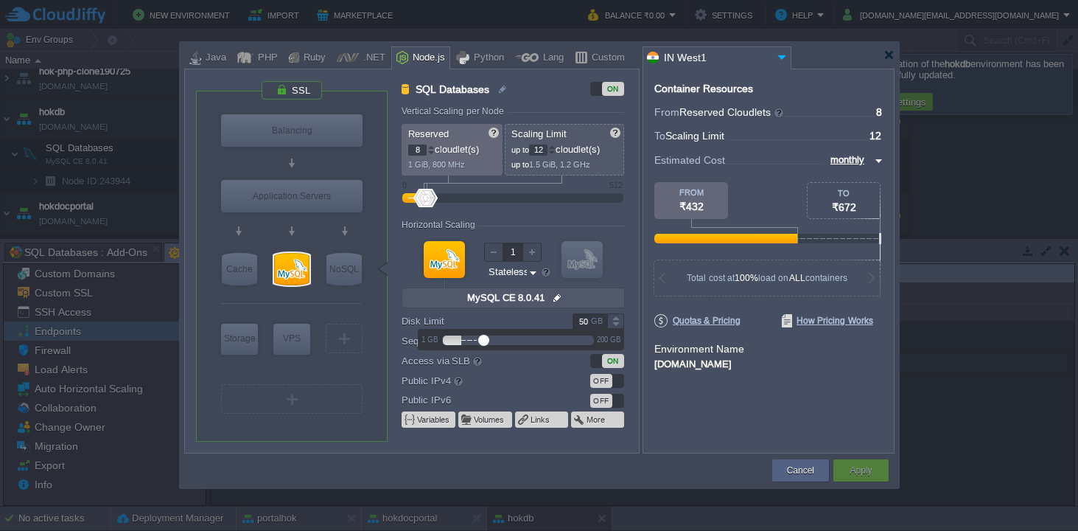
click at [581, 323] on input "50" at bounding box center [590, 320] width 35 height 15
type input "3"
click at [703, 424] on div "Container Resources From Reserved Cloudlets ... = 8 not added To Scaling Limit …" at bounding box center [769, 261] width 252 height 385
click at [707, 313] on div at bounding box center [768, 307] width 228 height 13
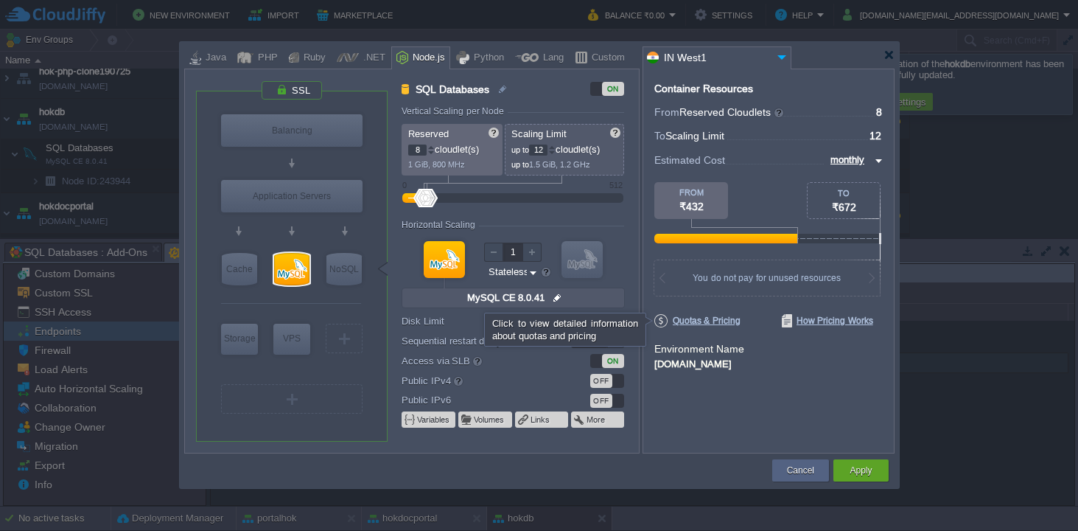
click at [704, 319] on span "Quotas & Pricing" at bounding box center [697, 320] width 86 height 13
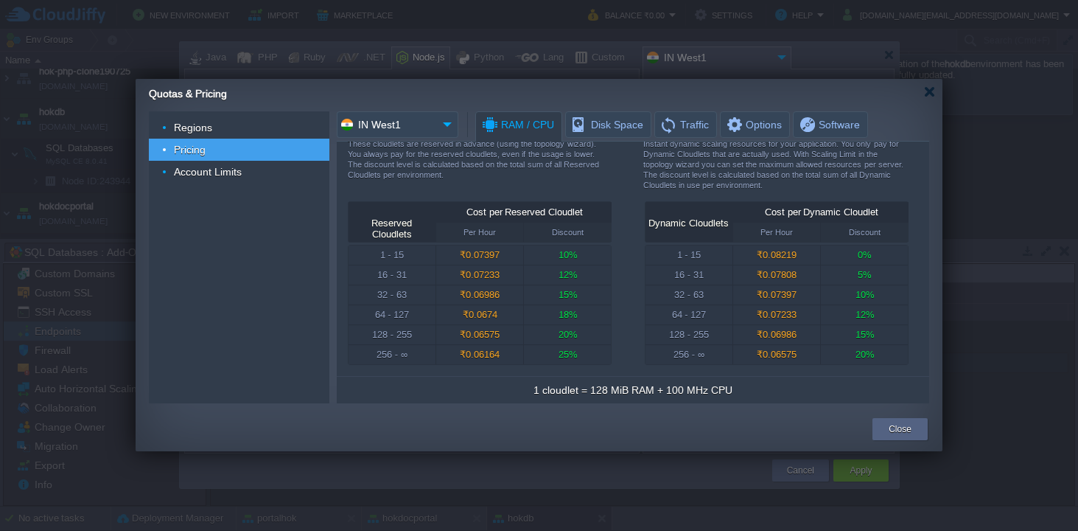
scroll to position [0, 0]
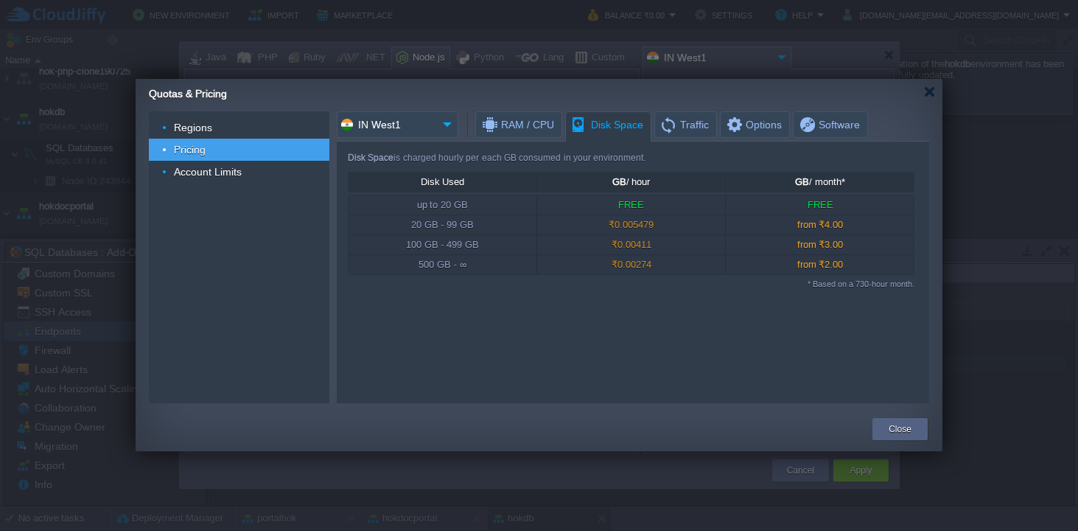
click at [596, 128] on span "Disk Space" at bounding box center [606, 125] width 73 height 26
click at [896, 427] on button "Close" at bounding box center [900, 429] width 23 height 15
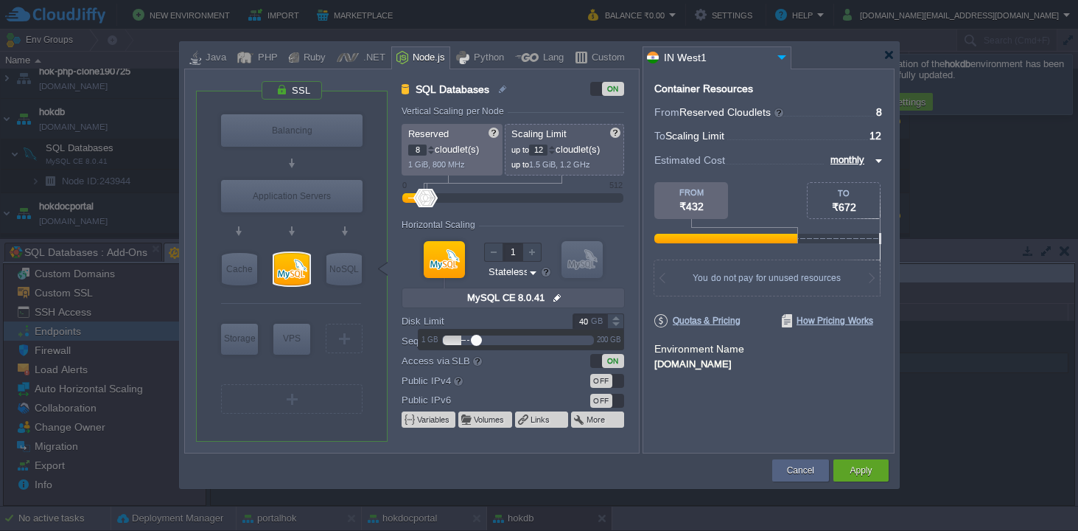
click at [582, 322] on input "40" at bounding box center [590, 320] width 35 height 15
type input "35"
click at [852, 472] on button "Apply" at bounding box center [861, 470] width 22 height 15
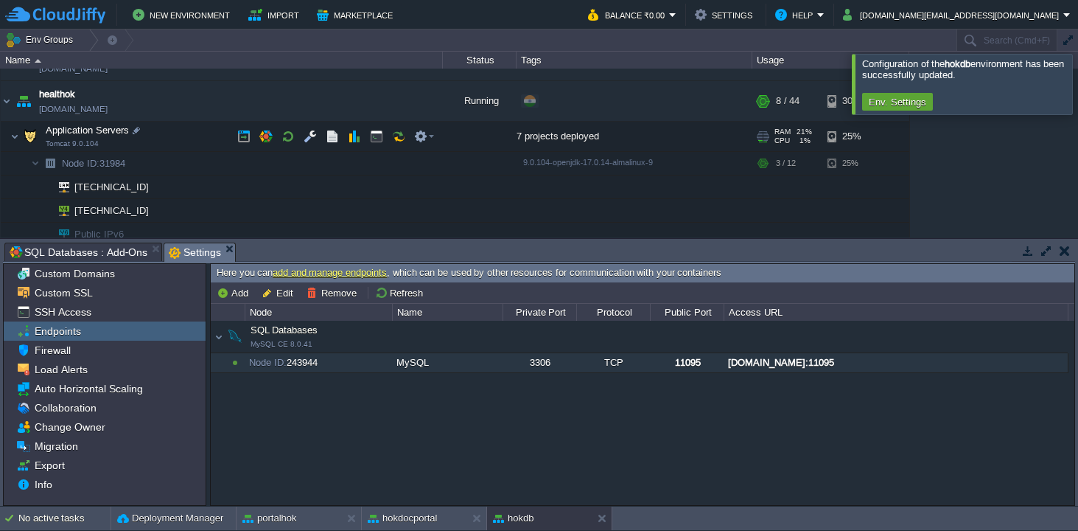
scroll to position [25, 0]
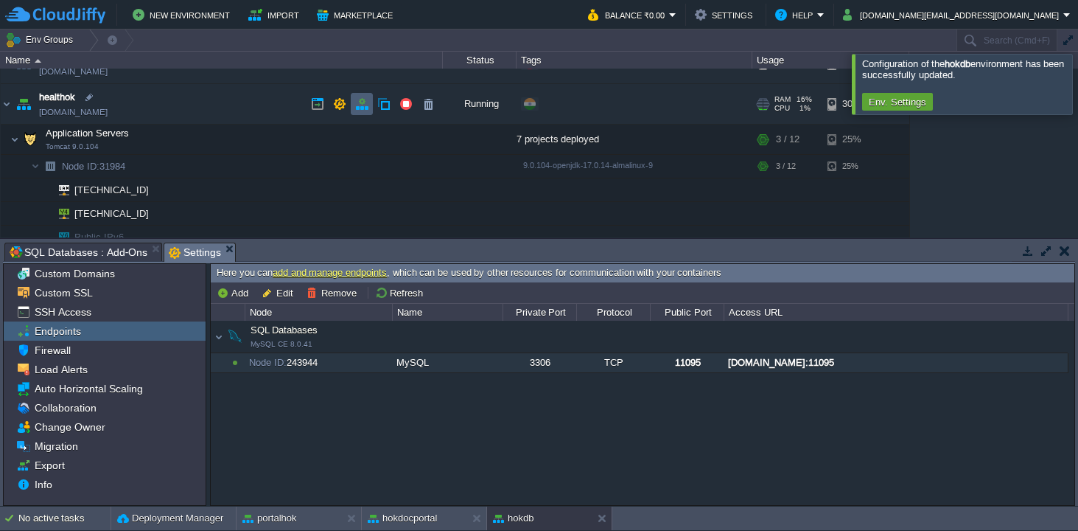
click at [363, 101] on button "button" at bounding box center [361, 103] width 13 height 13
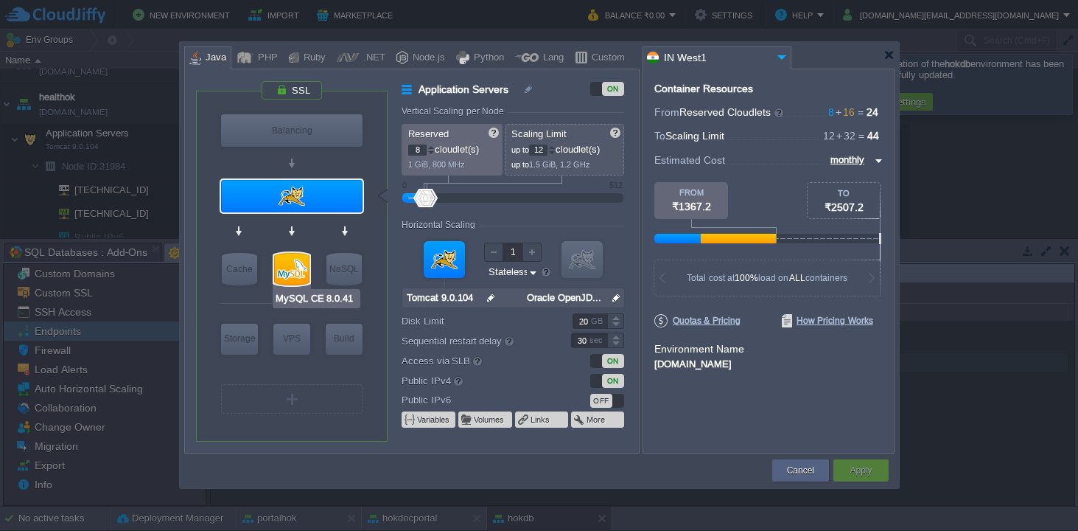
click at [296, 262] on div at bounding box center [291, 269] width 35 height 32
type input "SQL Databases"
type input "16"
type input "32"
type input "MySQL CE 8.0.41"
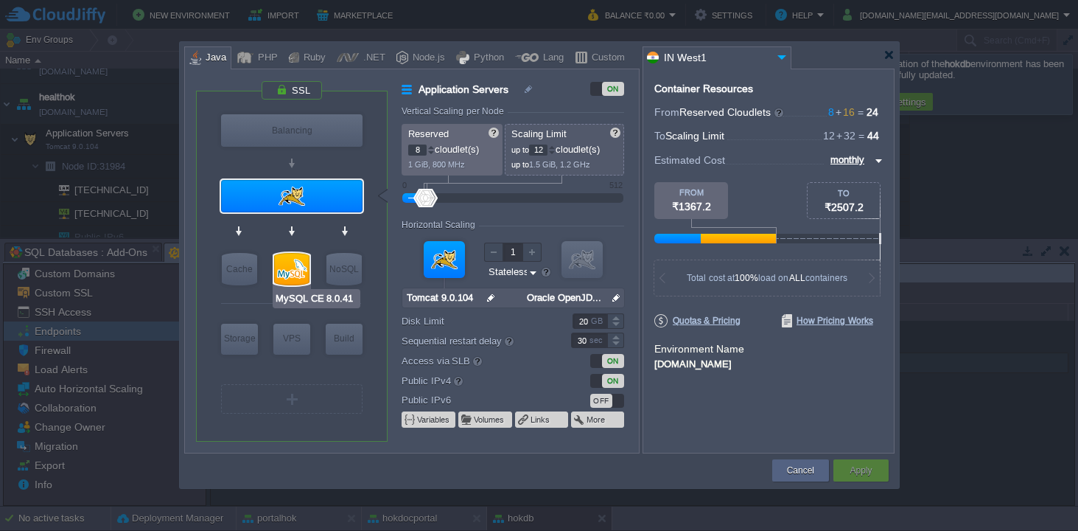
type input "null"
type input "8.0.41-almalin..."
type input "80"
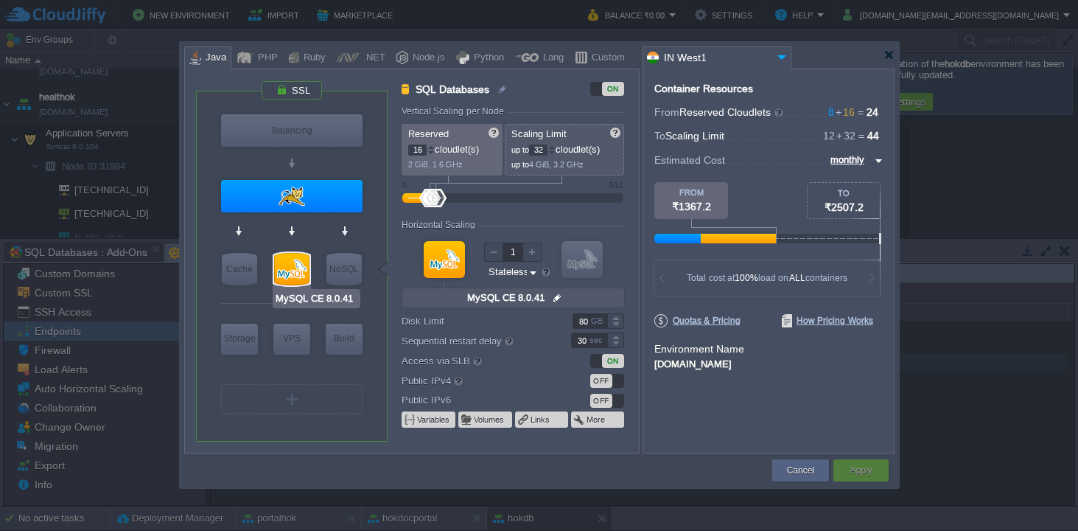
type input "Redis 7.2.4"
click at [583, 320] on input "80" at bounding box center [590, 320] width 35 height 15
type input "50"
click at [745, 427] on div "Container Resources From Reserved Cloudlets 8 + 16 ... = 24 not added To Scalin…" at bounding box center [769, 261] width 252 height 385
click at [861, 475] on button "Apply" at bounding box center [861, 470] width 22 height 15
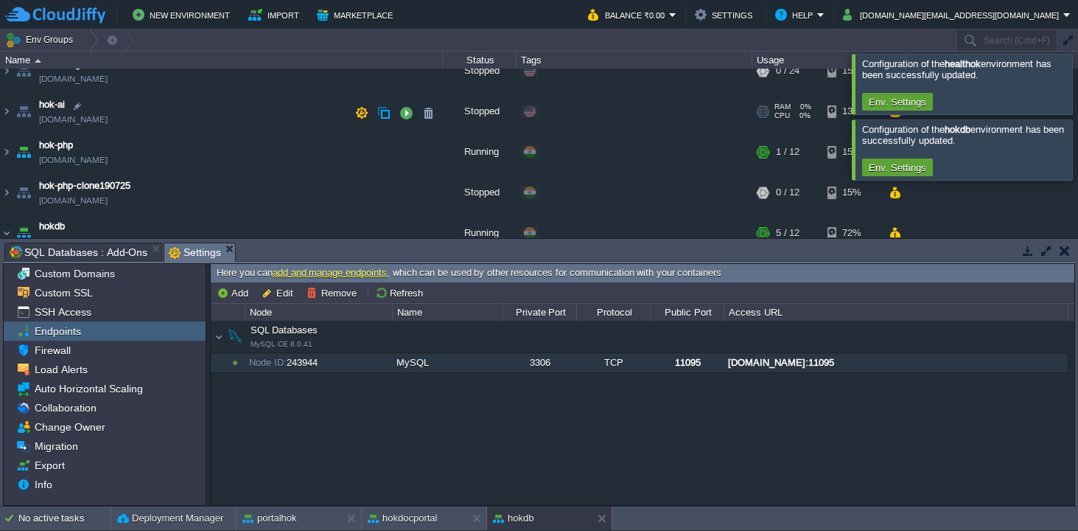
scroll to position [349, 0]
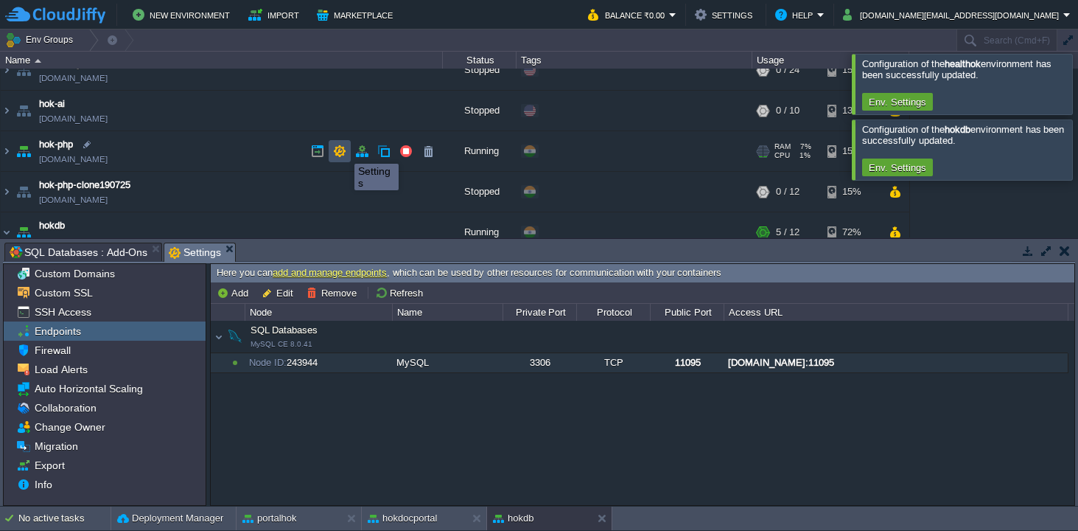
click at [343, 150] on button "button" at bounding box center [339, 150] width 13 height 13
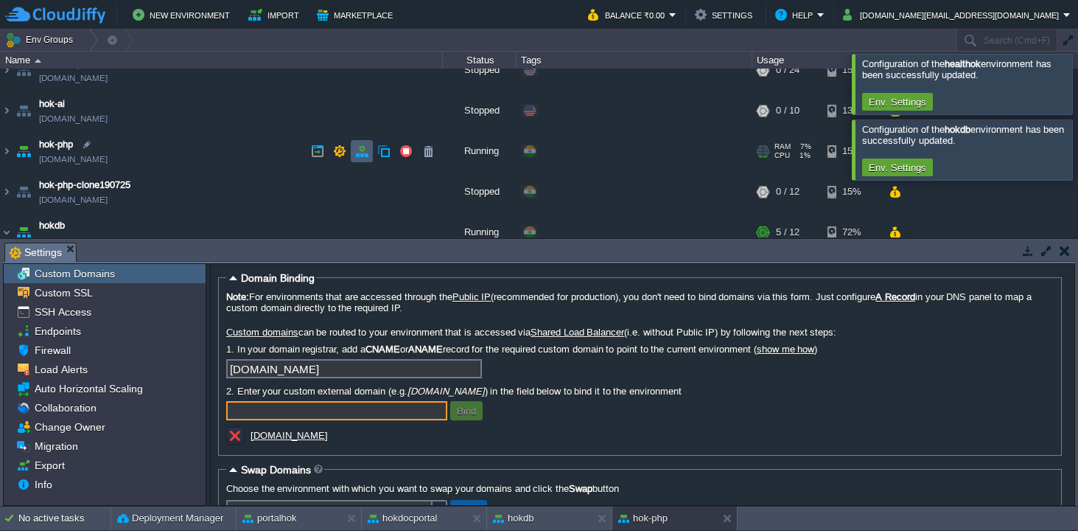
click at [368, 152] on td at bounding box center [362, 151] width 22 height 22
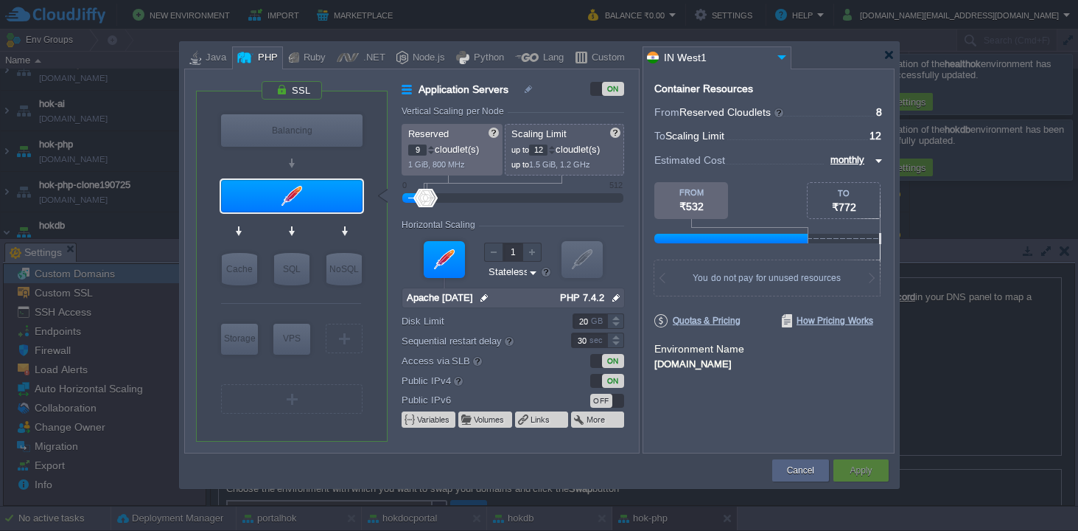
click at [431, 149] on div at bounding box center [430, 146] width 7 height 5
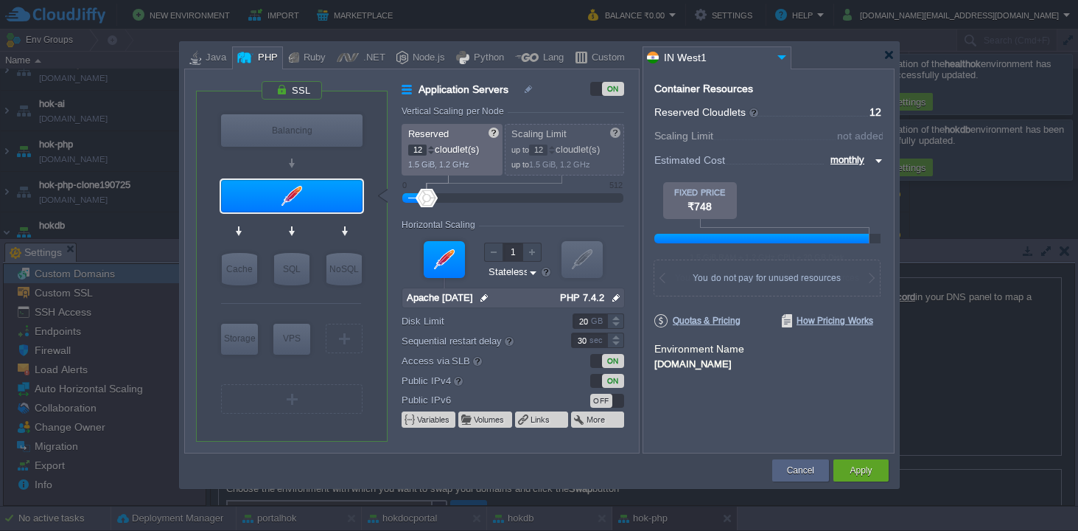
click at [431, 149] on div at bounding box center [430, 146] width 7 height 5
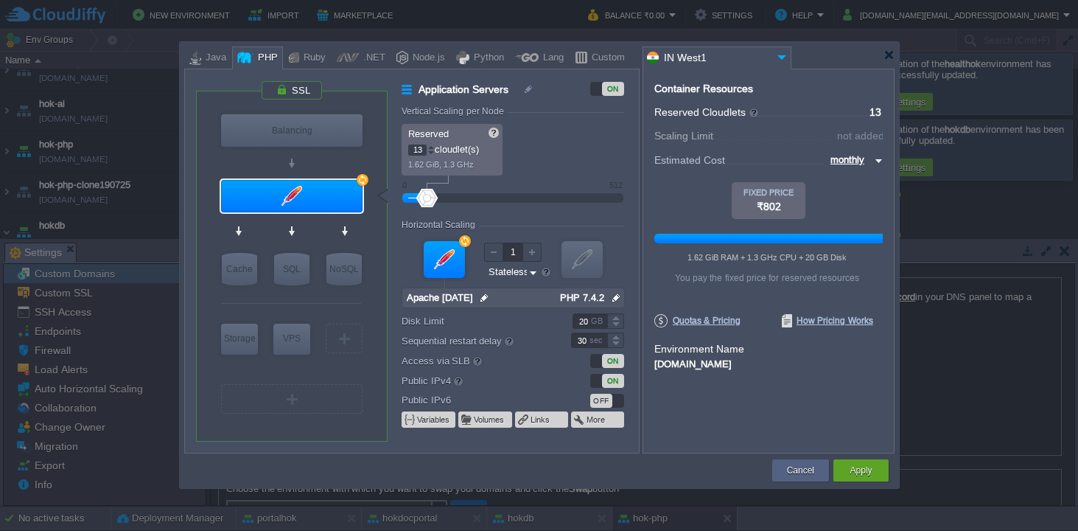
click at [431, 149] on div at bounding box center [430, 146] width 7 height 5
click at [431, 154] on div at bounding box center [430, 152] width 7 height 5
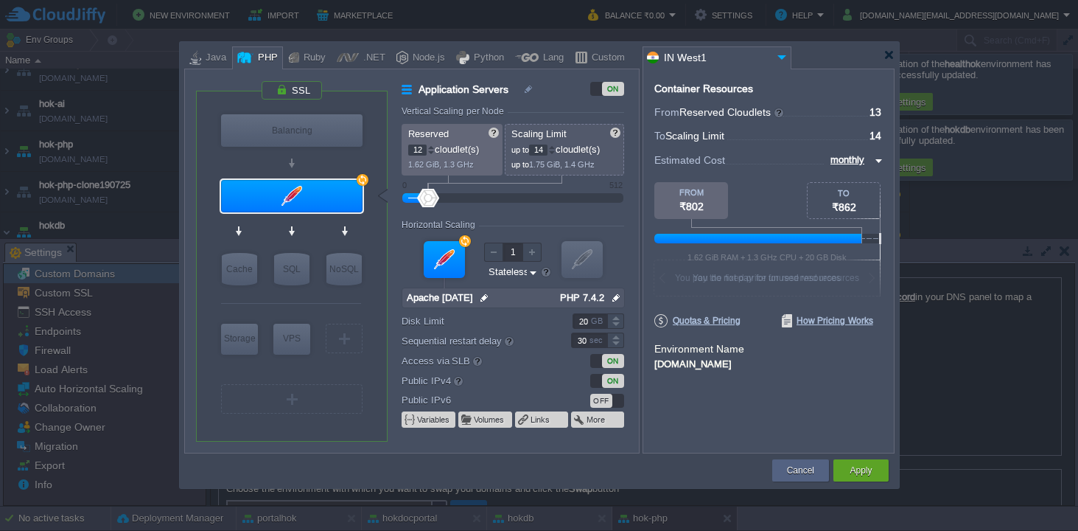
click at [431, 154] on div at bounding box center [430, 152] width 7 height 5
type input "11"
click at [431, 154] on div at bounding box center [430, 152] width 7 height 5
click at [556, 147] on div at bounding box center [551, 146] width 7 height 5
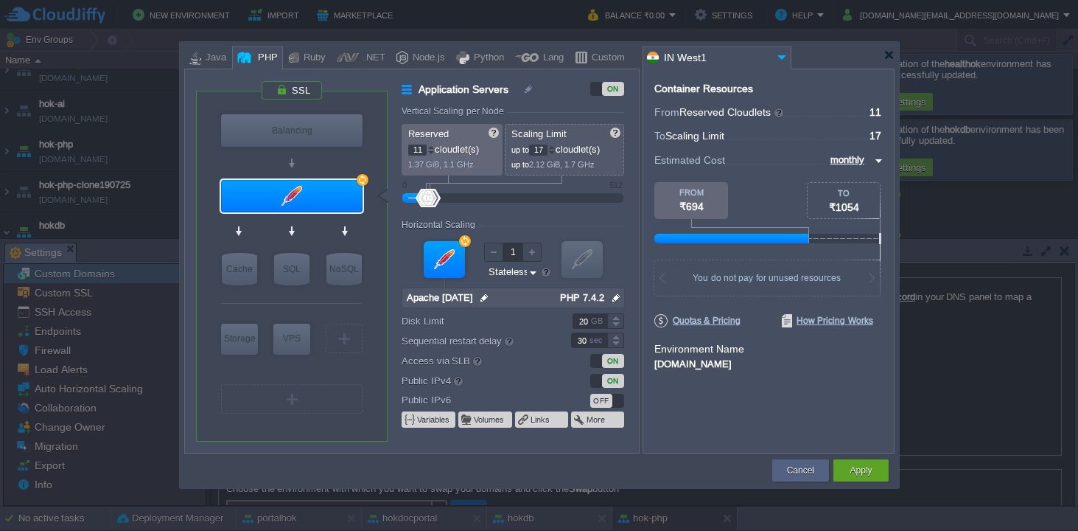
click at [556, 147] on div at bounding box center [551, 146] width 7 height 5
type input "19"
click at [556, 147] on div at bounding box center [551, 146] width 7 height 5
click at [788, 469] on button "Cancel" at bounding box center [800, 470] width 27 height 15
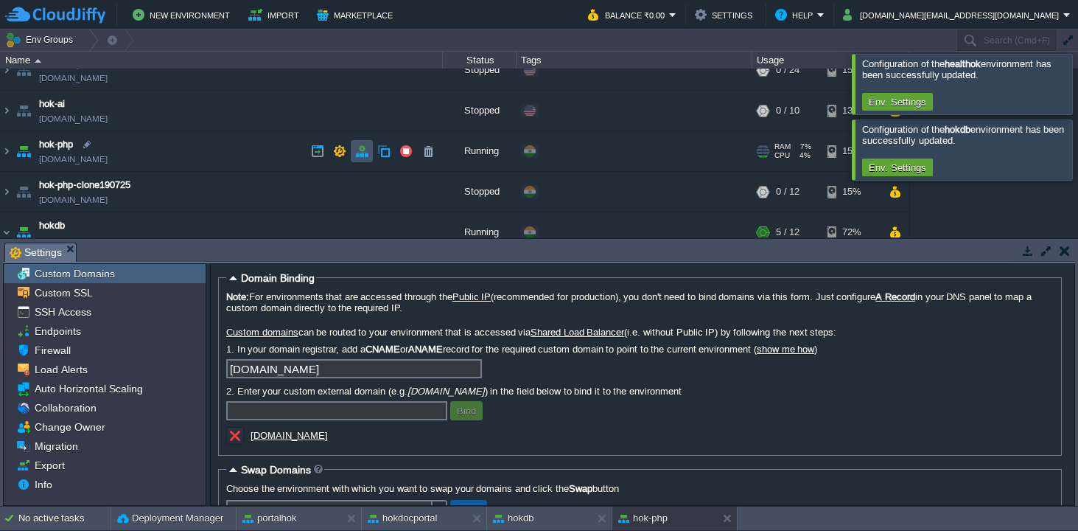
click at [360, 150] on button "button" at bounding box center [361, 150] width 13 height 13
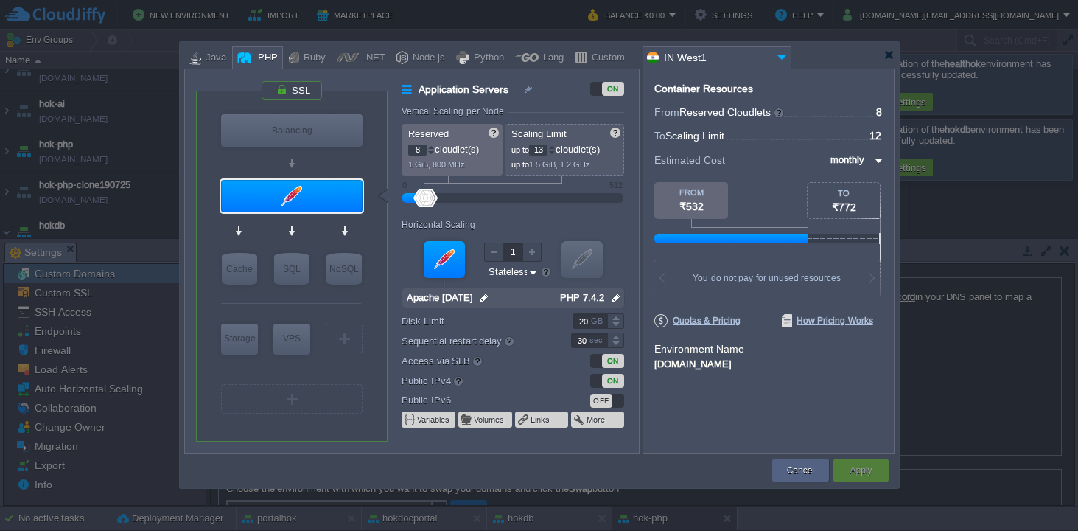
click at [556, 147] on div at bounding box center [551, 146] width 7 height 5
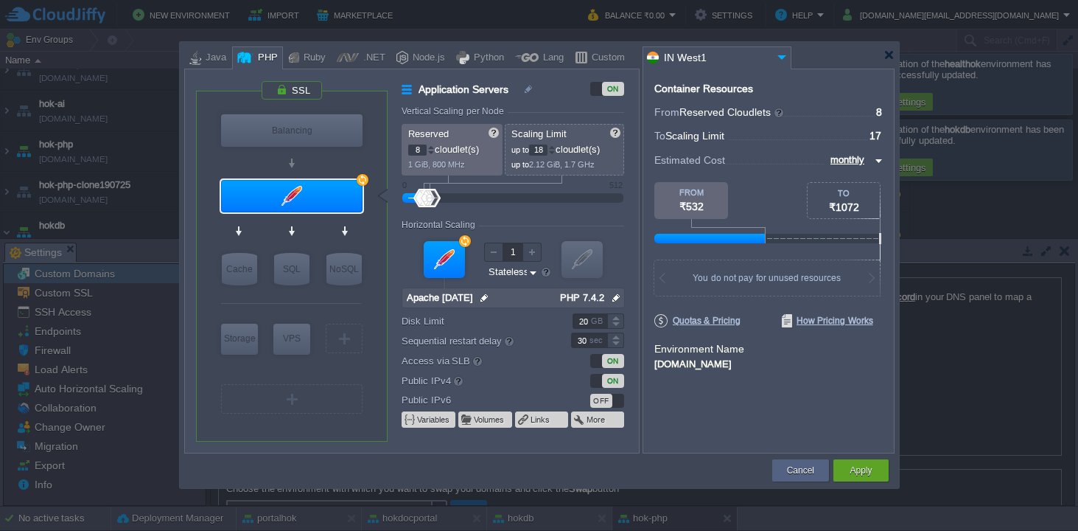
click at [556, 147] on div at bounding box center [551, 146] width 7 height 5
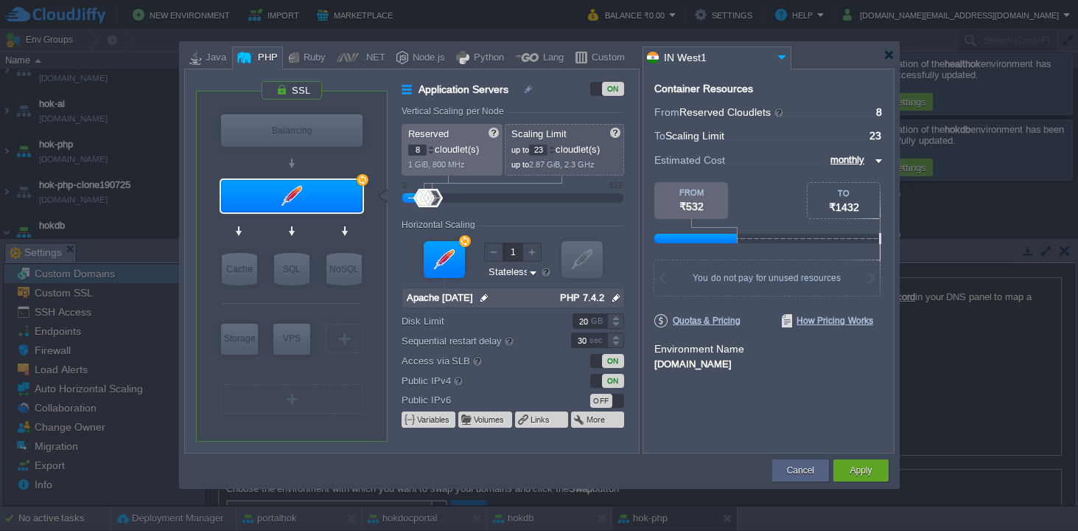
click at [556, 147] on div at bounding box center [551, 146] width 7 height 5
type input "24"
click at [556, 147] on div at bounding box center [551, 146] width 7 height 5
click at [431, 147] on div at bounding box center [430, 146] width 7 height 5
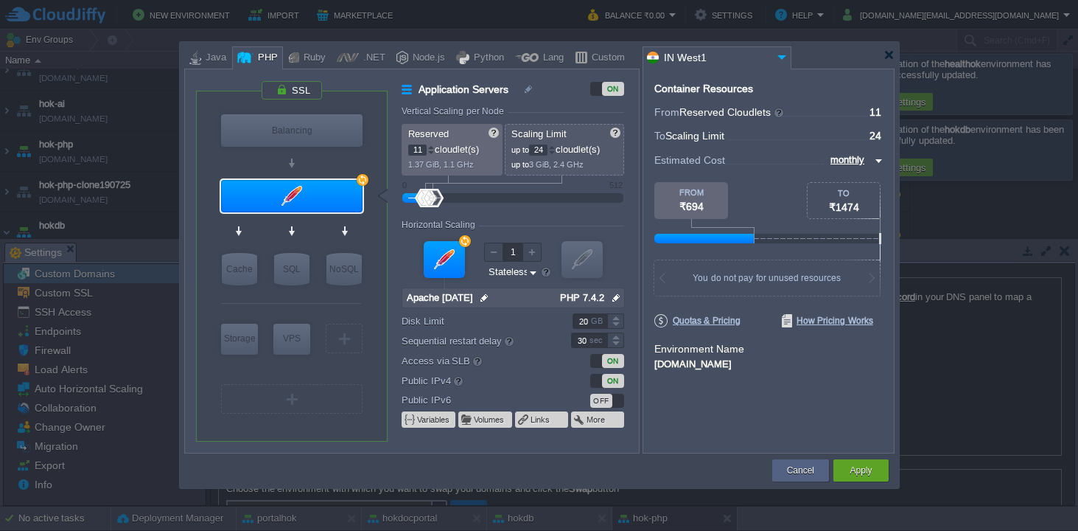
click at [431, 147] on div at bounding box center [430, 146] width 7 height 5
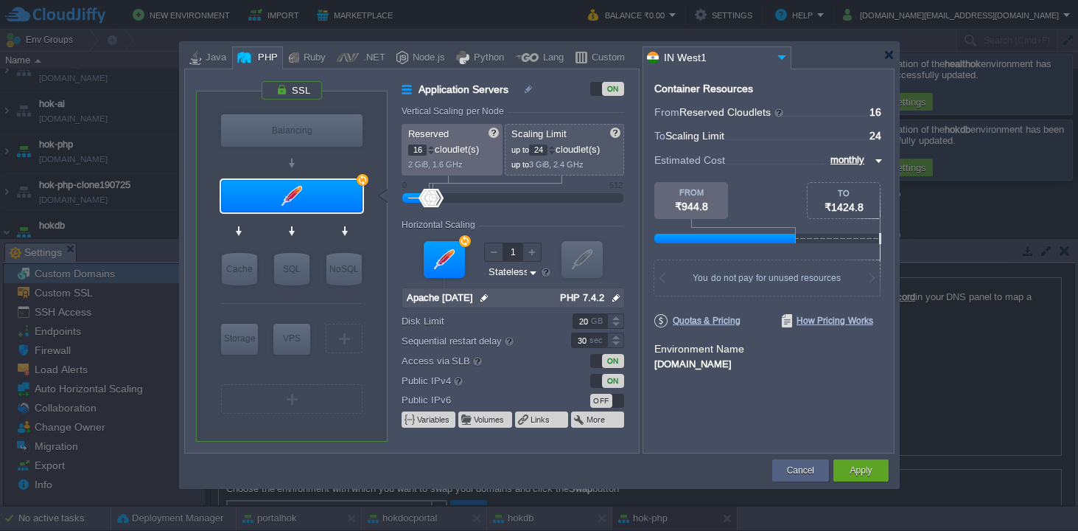
click at [431, 147] on div at bounding box center [430, 146] width 7 height 5
type input "16"
click at [432, 152] on div at bounding box center [430, 152] width 7 height 5
click at [863, 473] on button "Apply" at bounding box center [861, 470] width 22 height 15
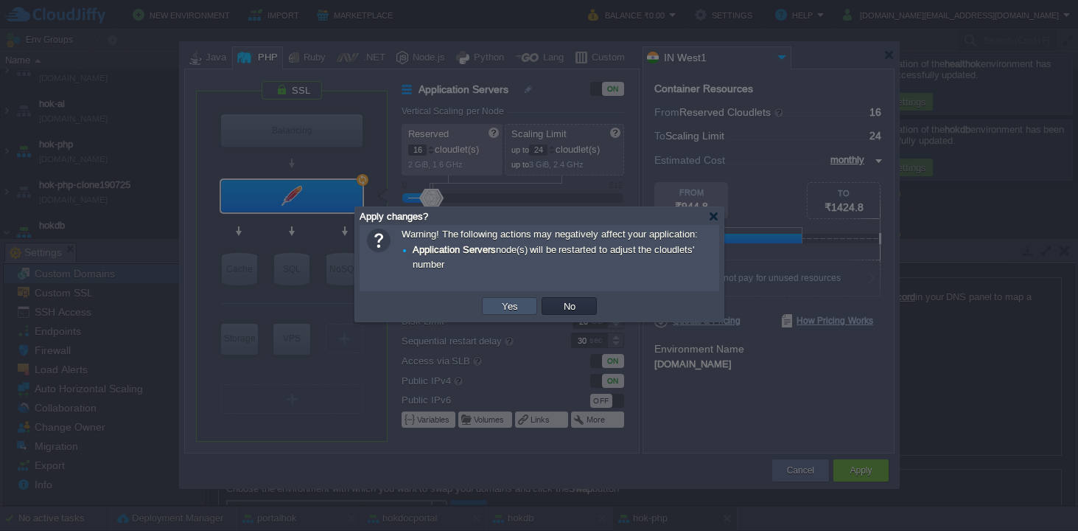
click at [514, 305] on button "Yes" at bounding box center [509, 305] width 25 height 13
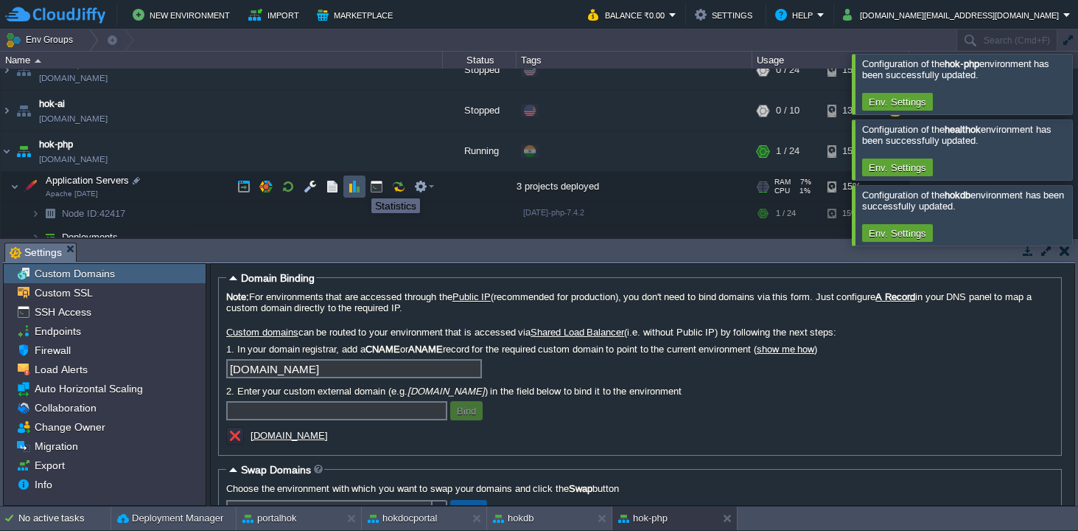
click at [358, 185] on button "button" at bounding box center [354, 186] width 13 height 13
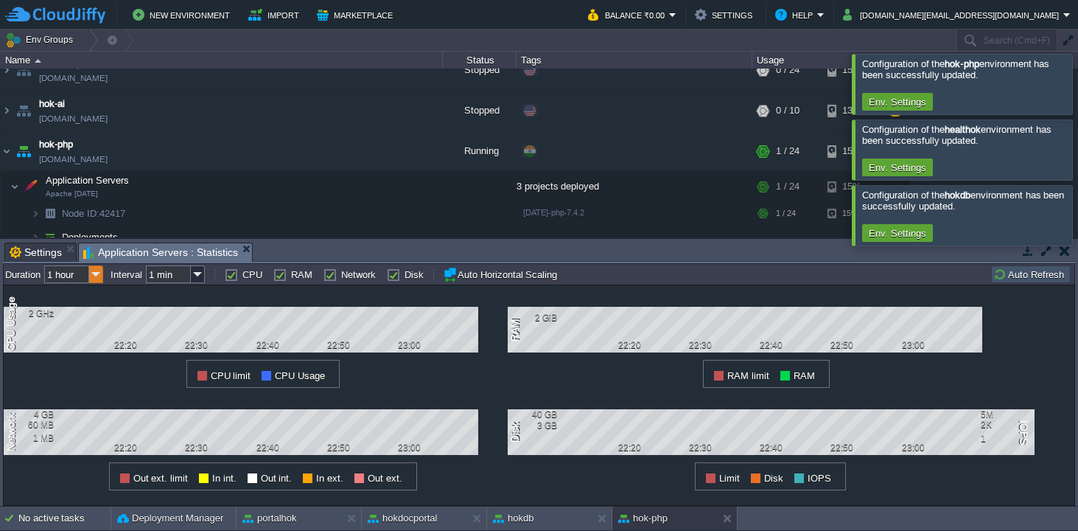
click at [99, 273] on img at bounding box center [96, 274] width 14 height 18
click at [84, 335] on div "12 hours" at bounding box center [74, 331] width 56 height 18
type input "12 hours"
type input "1 hour"
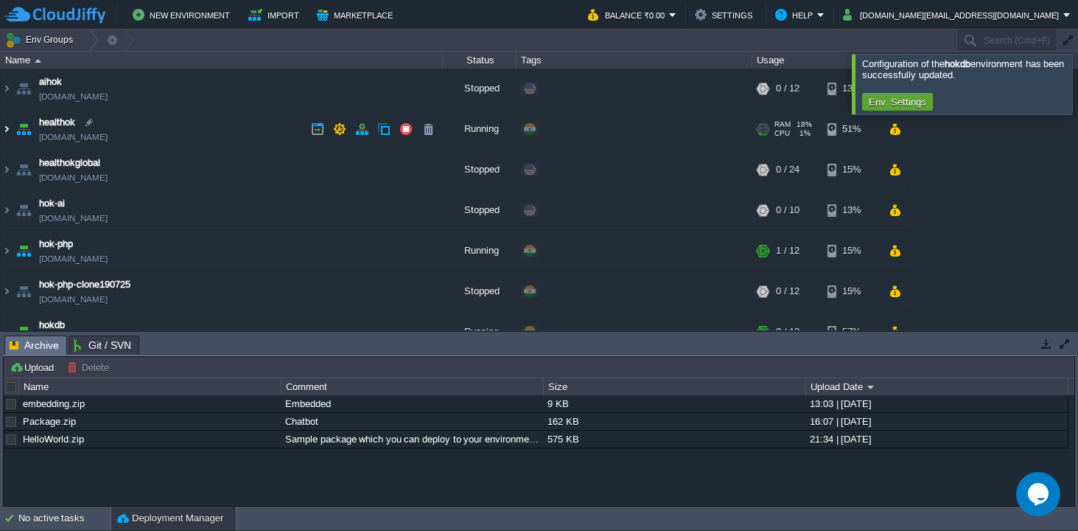
click at [6, 129] on img at bounding box center [7, 129] width 12 height 40
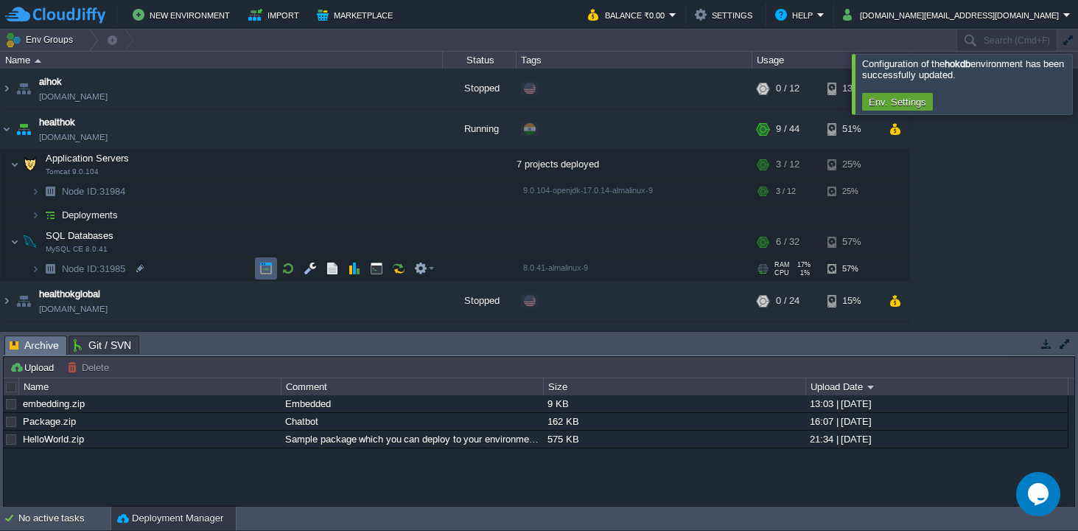
click at [266, 271] on button "button" at bounding box center [265, 268] width 13 height 13
